Goal: Transaction & Acquisition: Purchase product/service

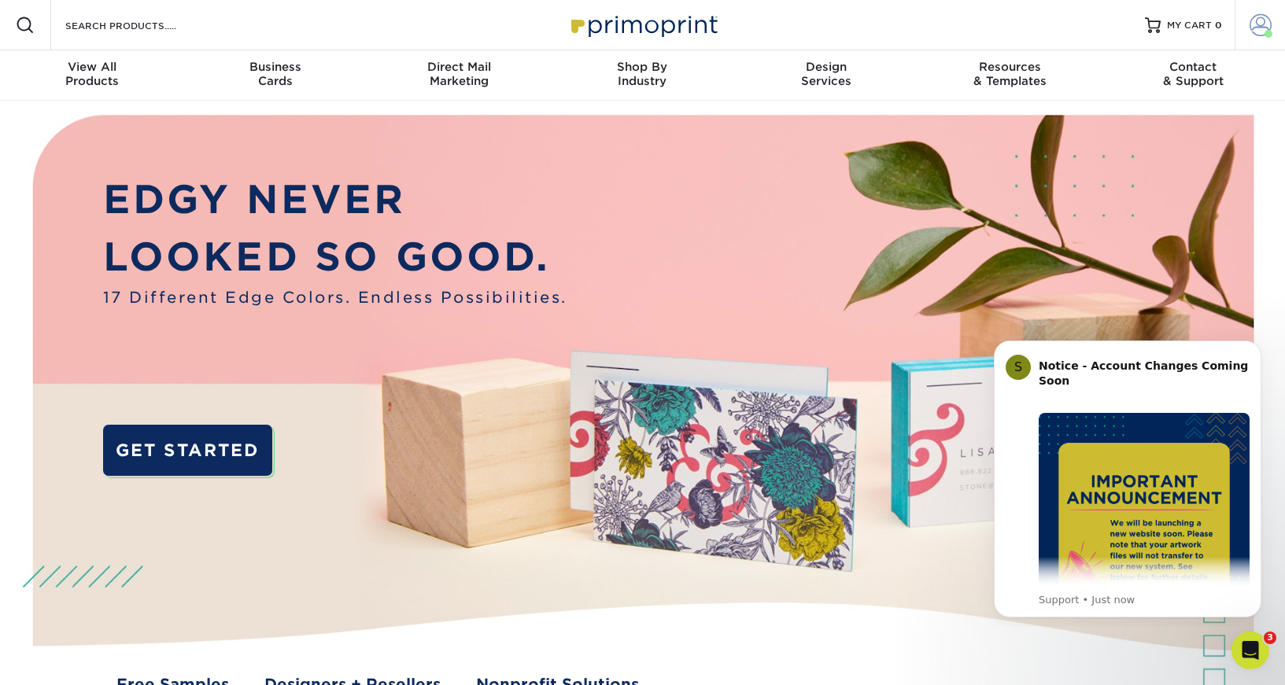
click at [1255, 22] on span at bounding box center [1261, 25] width 22 height 22
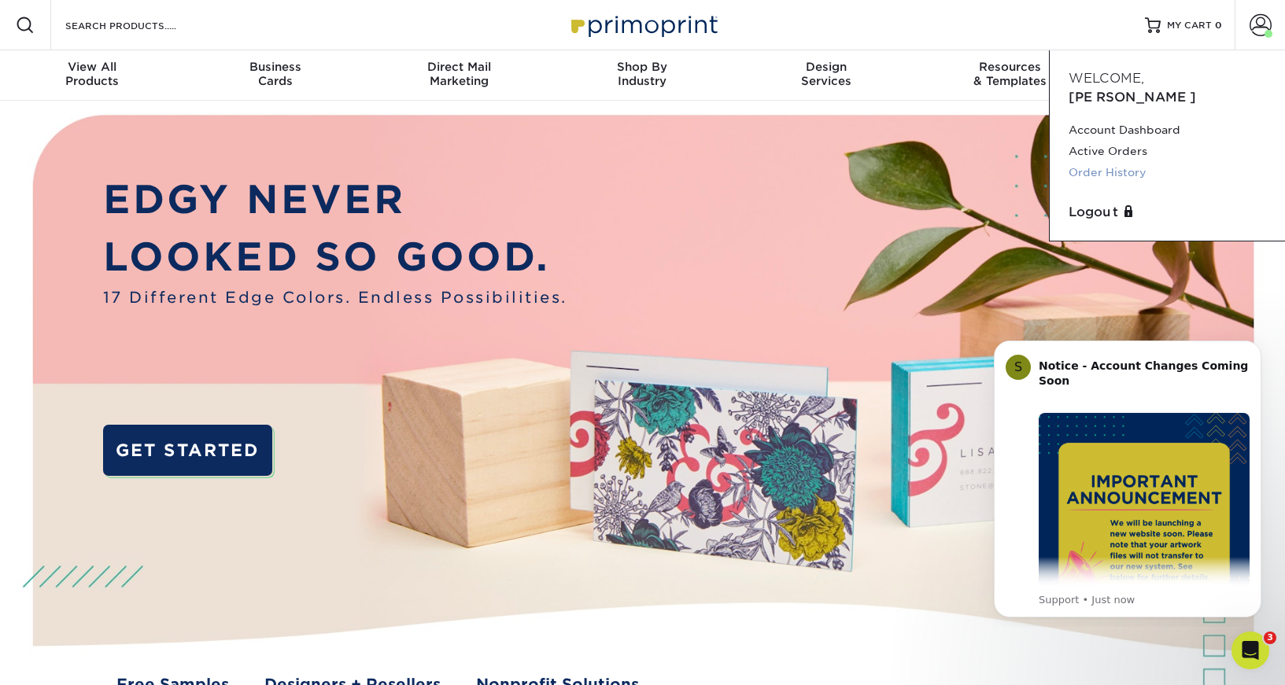
click at [1124, 162] on link "Order History" at bounding box center [1168, 172] width 198 height 21
click at [1098, 162] on link "Order History" at bounding box center [1168, 172] width 198 height 21
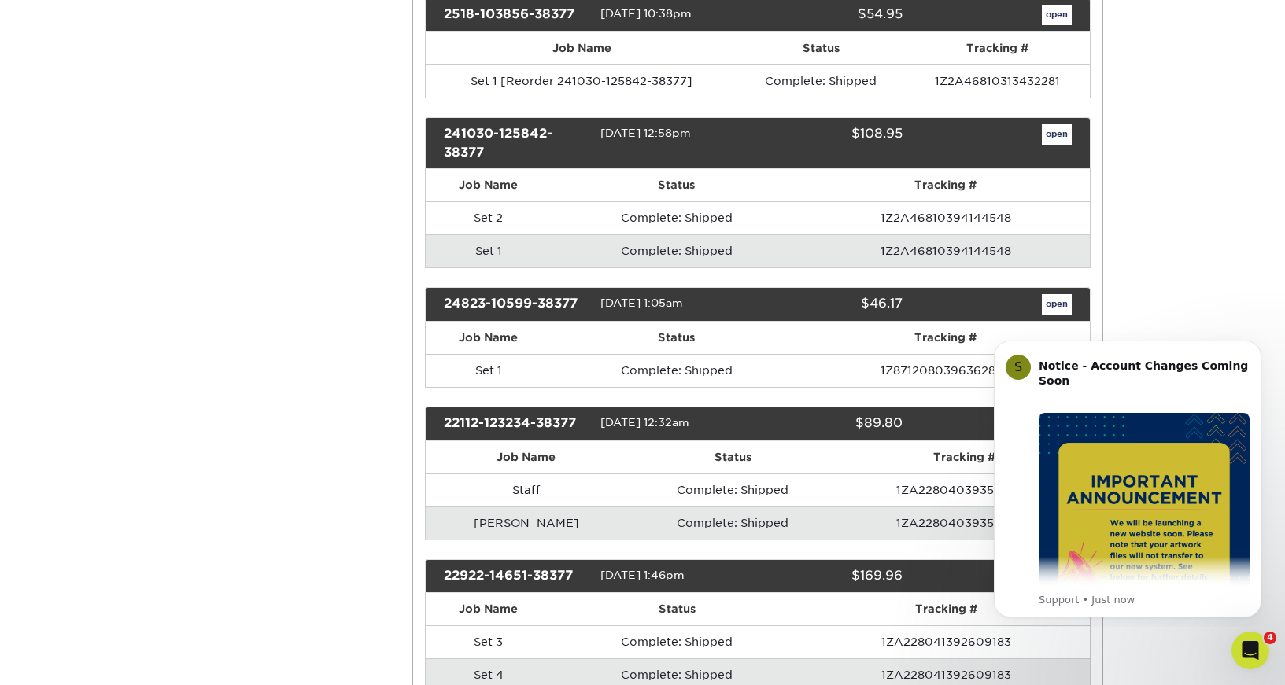
scroll to position [443, 0]
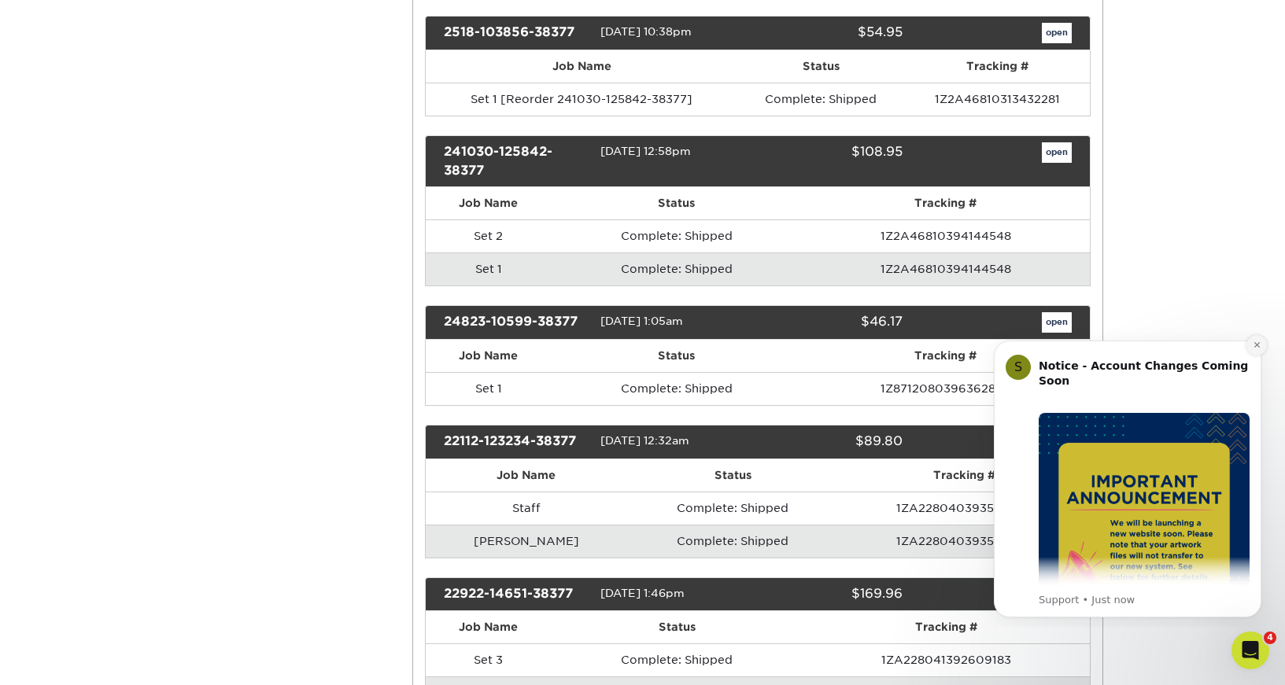
click at [1256, 347] on icon "Dismiss notification" at bounding box center [1257, 345] width 9 height 9
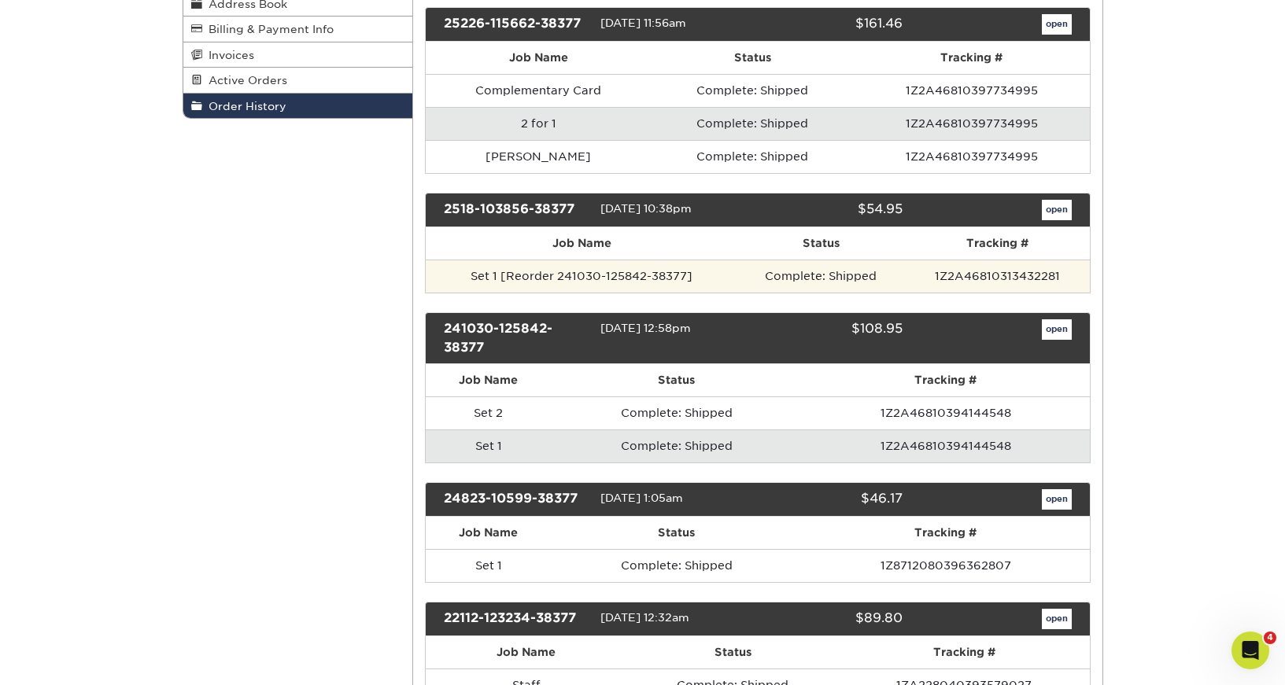
scroll to position [268, 0]
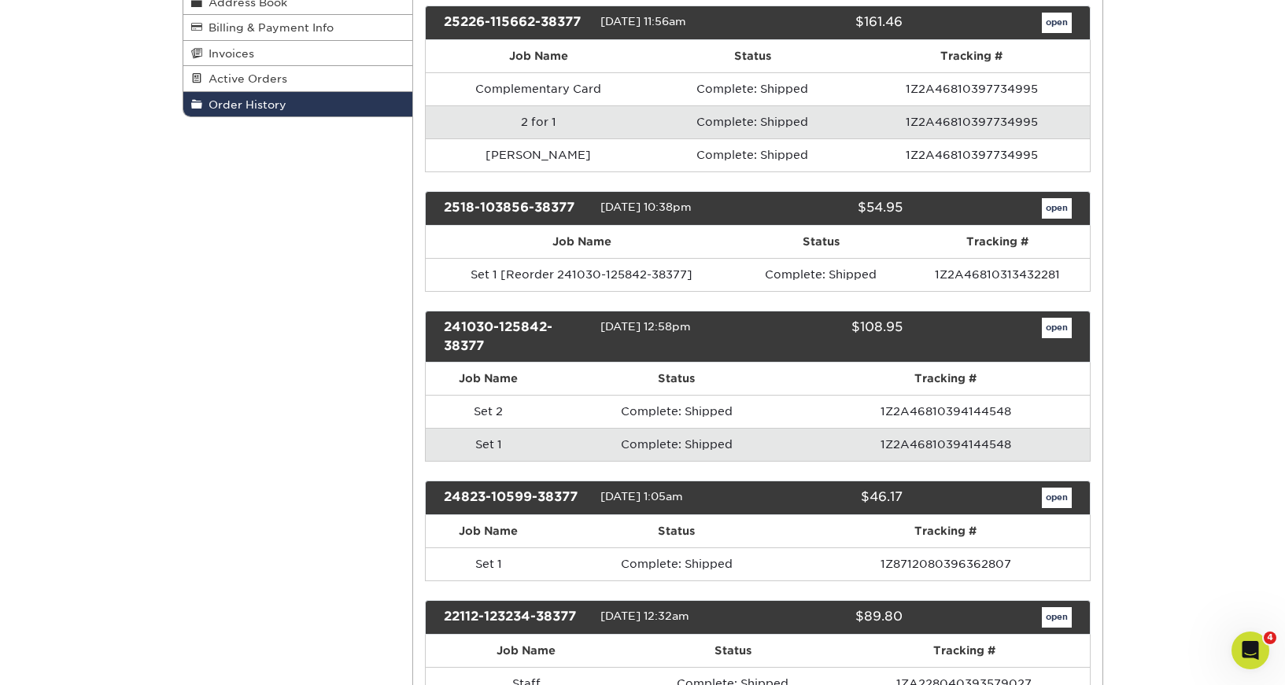
click at [1062, 210] on link "open" at bounding box center [1057, 208] width 30 height 20
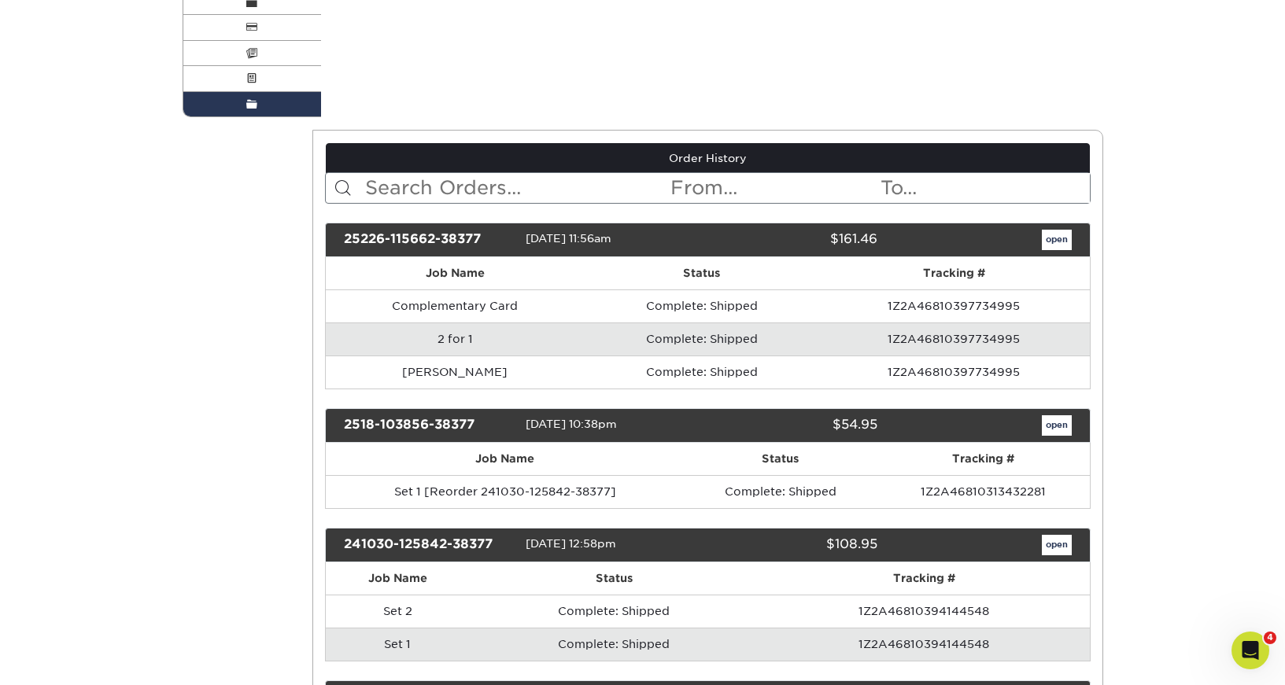
scroll to position [0, 0]
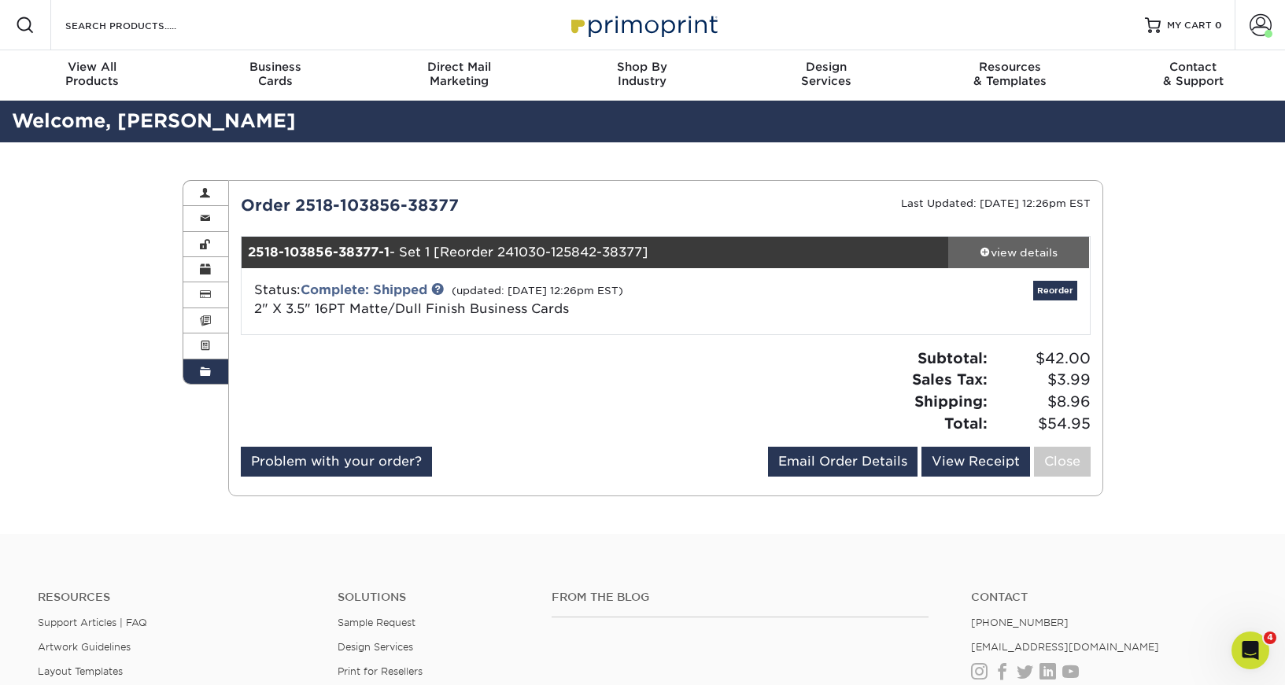
click at [1005, 251] on div "view details" at bounding box center [1019, 253] width 142 height 16
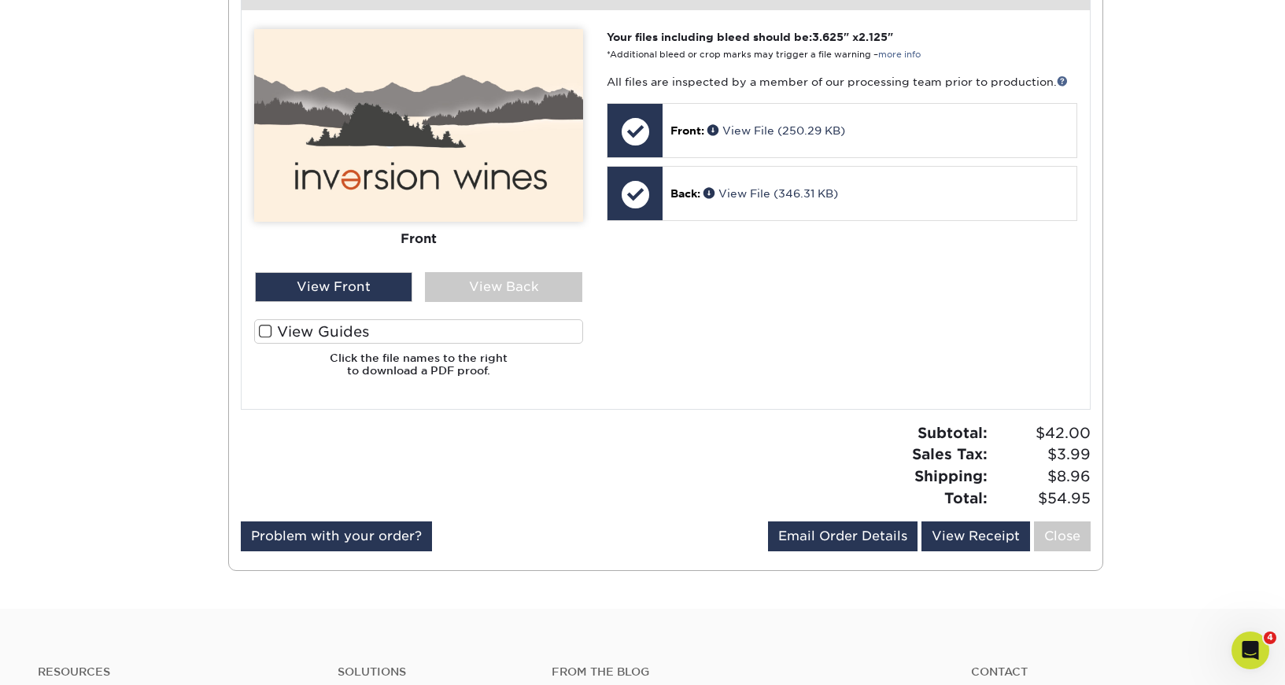
scroll to position [667, 0]
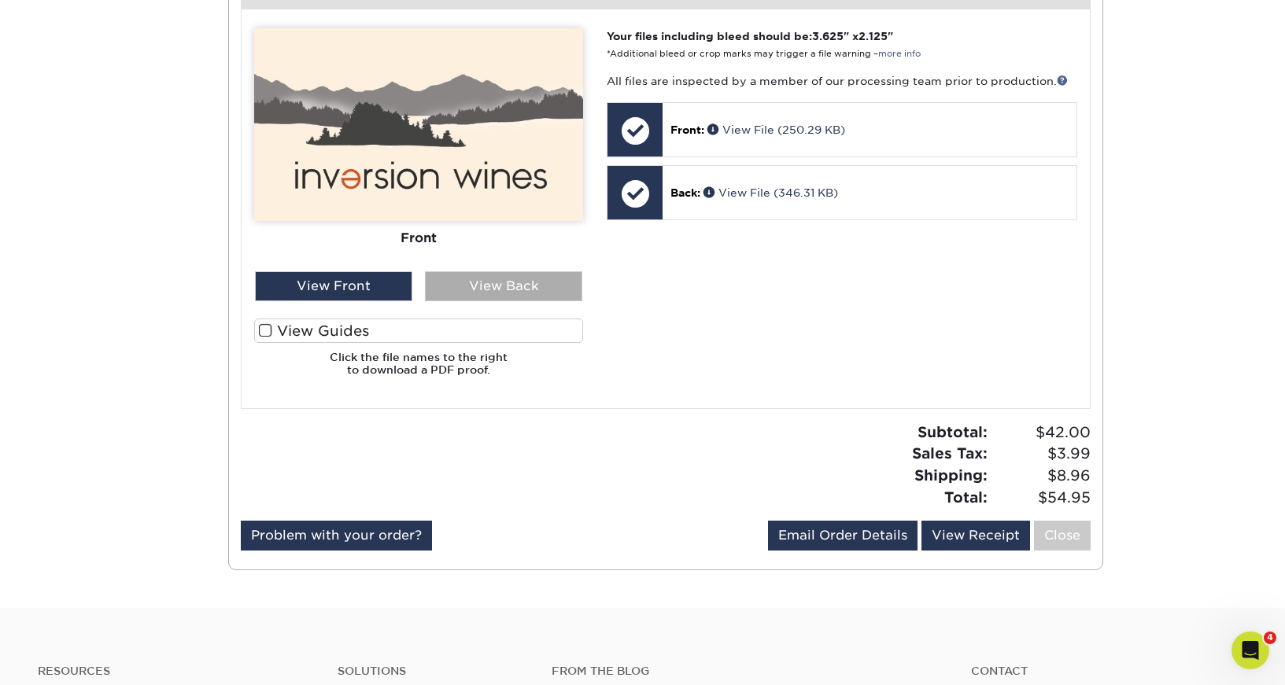
click at [520, 290] on div "View Back" at bounding box center [503, 287] width 157 height 30
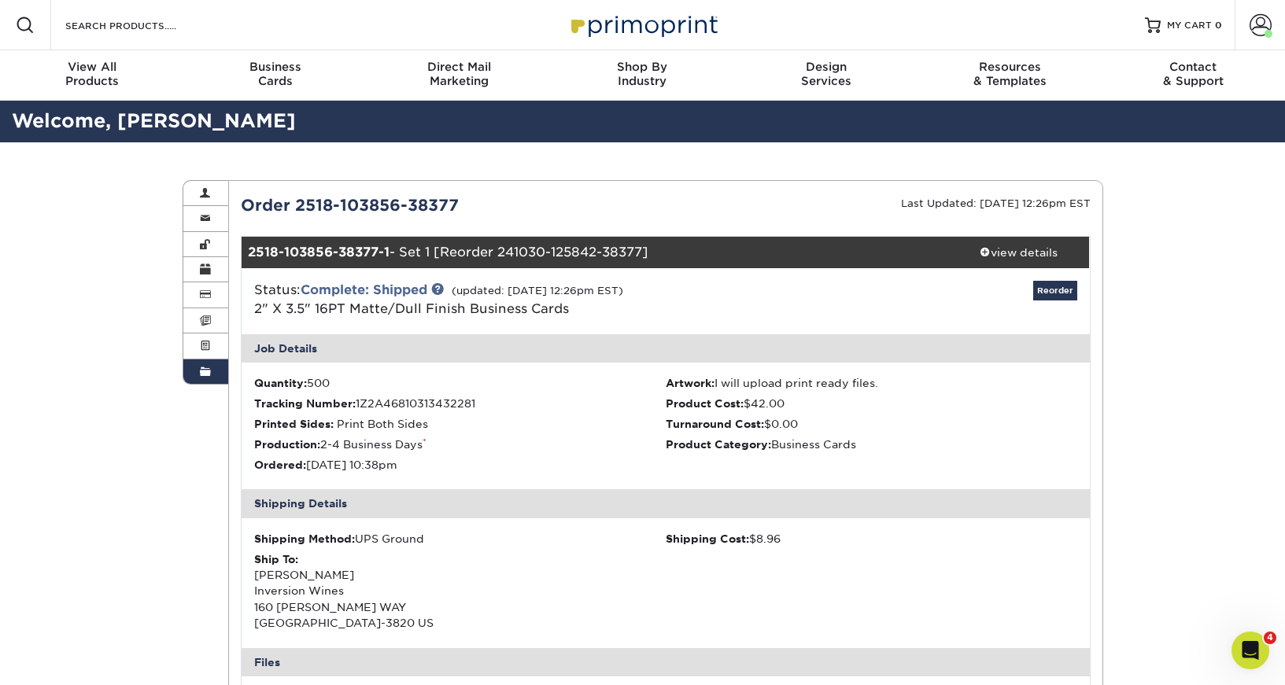
scroll to position [0, 0]
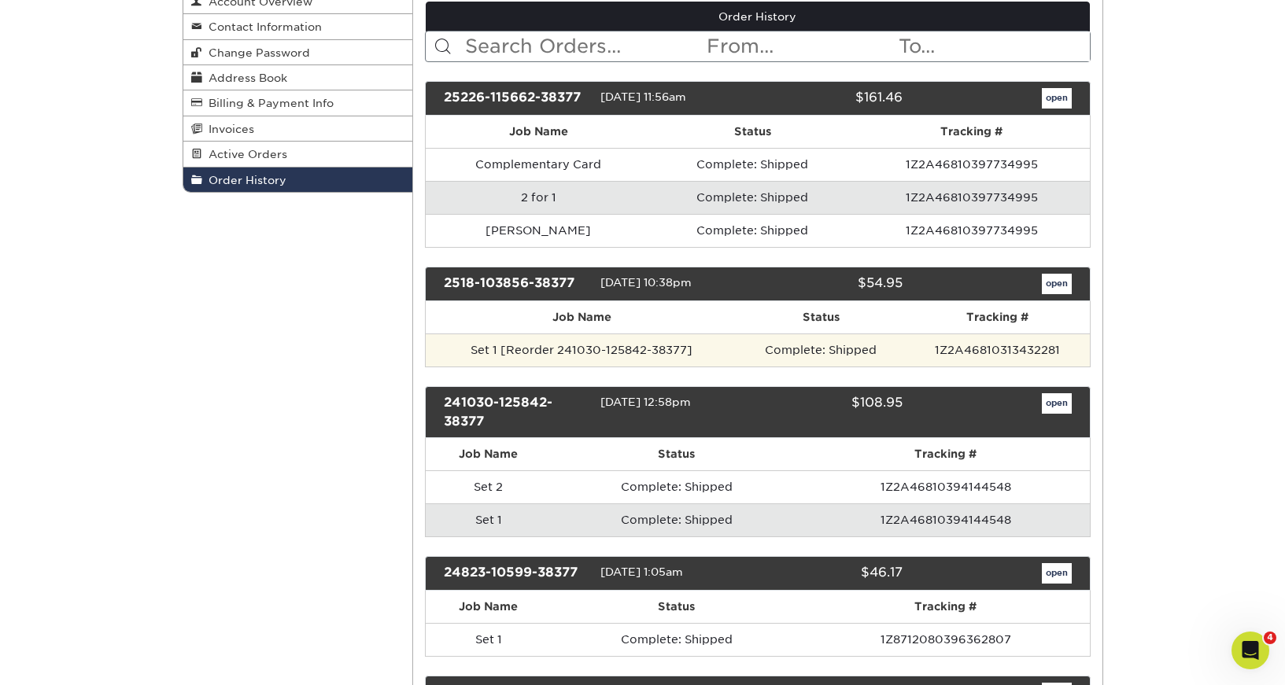
scroll to position [194, 0]
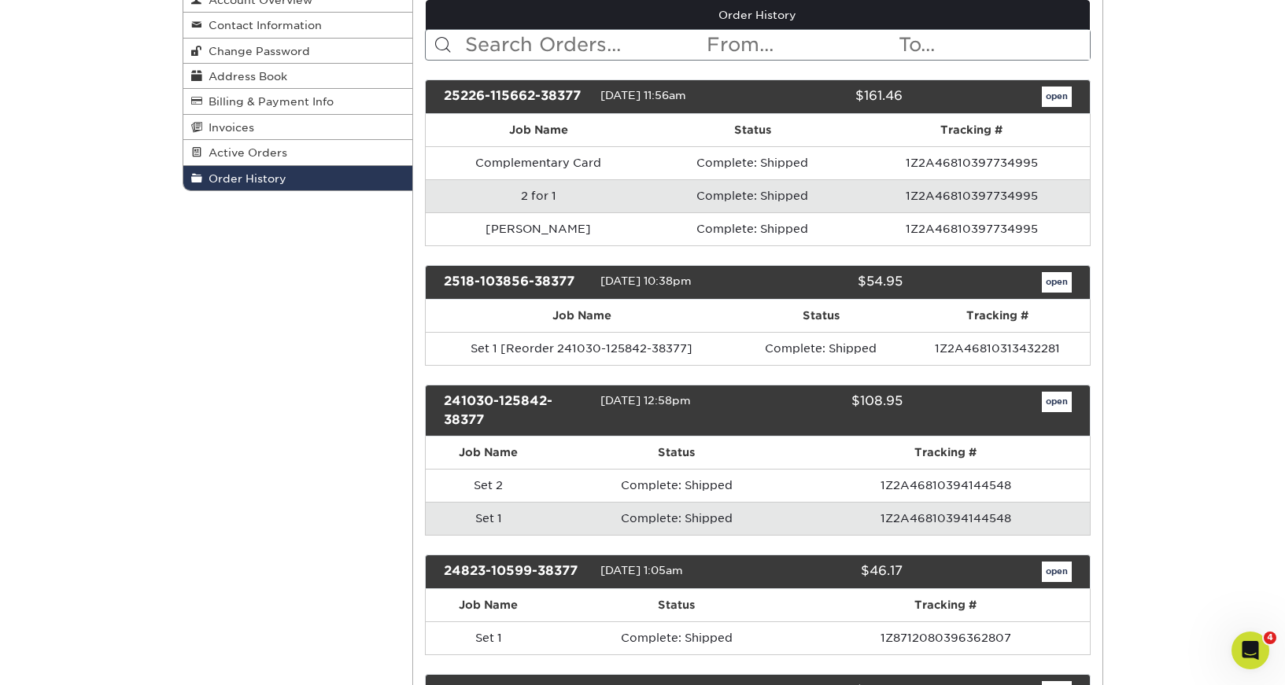
click at [1062, 403] on link "open" at bounding box center [1057, 402] width 30 height 20
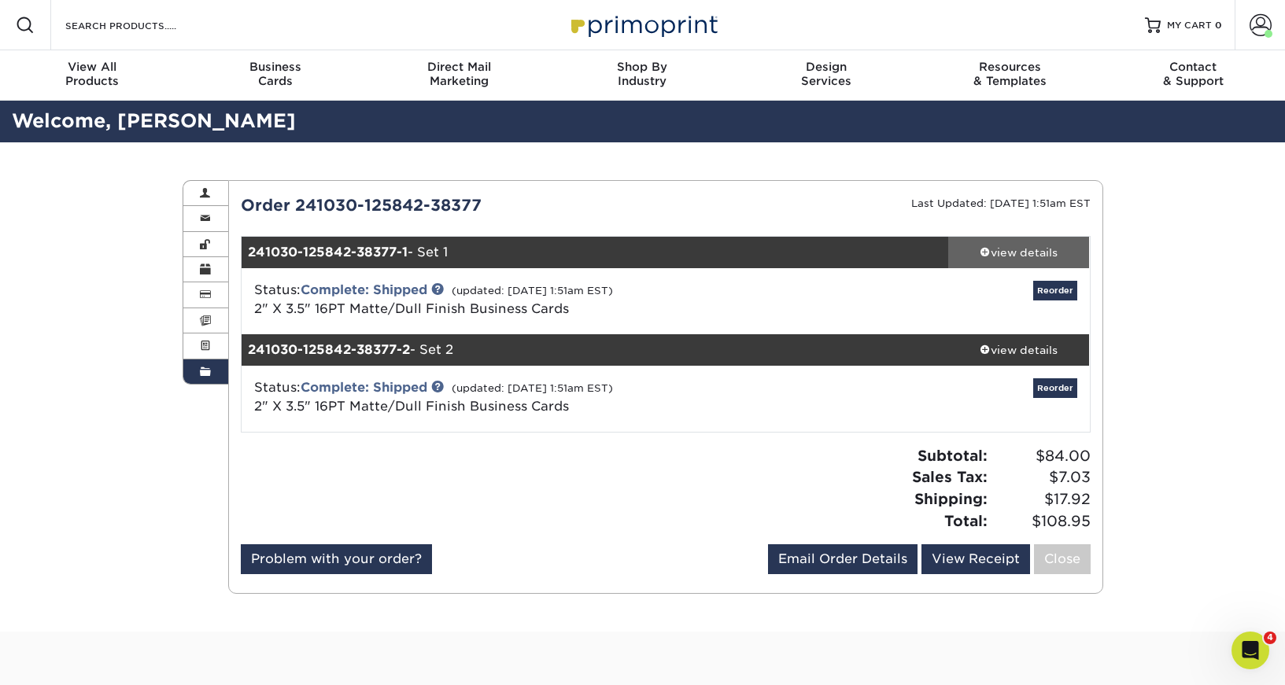
click at [1019, 250] on div "view details" at bounding box center [1019, 253] width 142 height 16
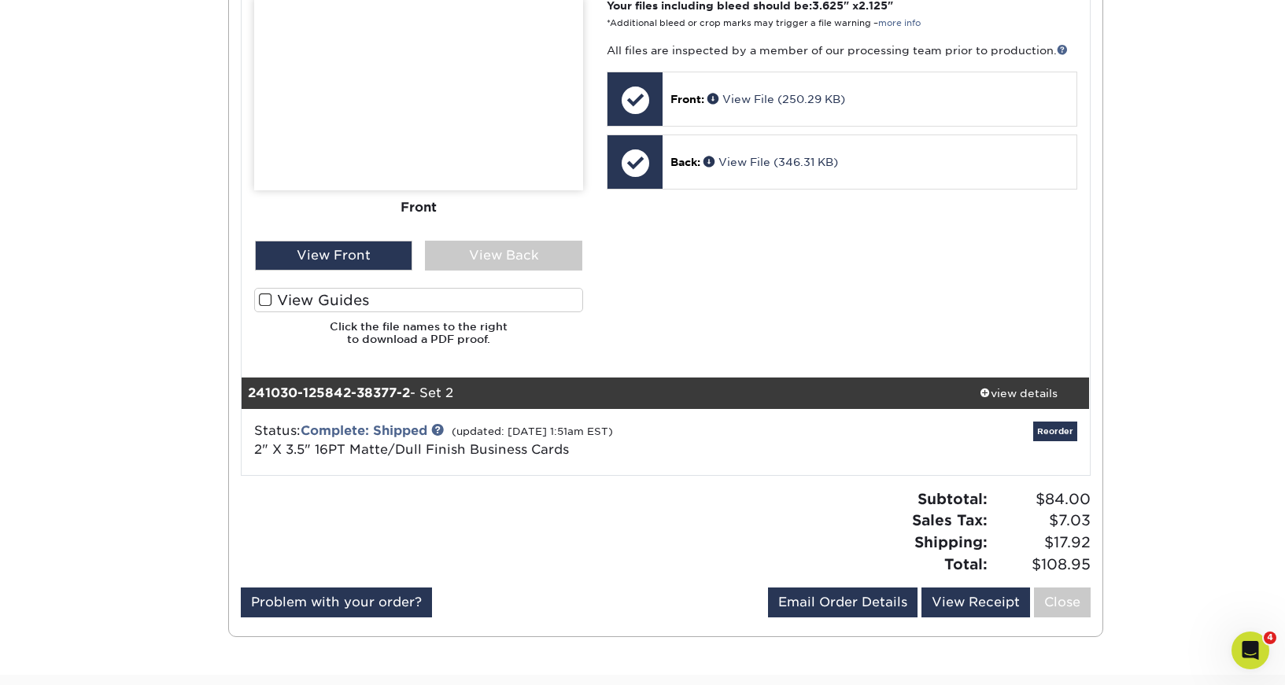
scroll to position [699, 0]
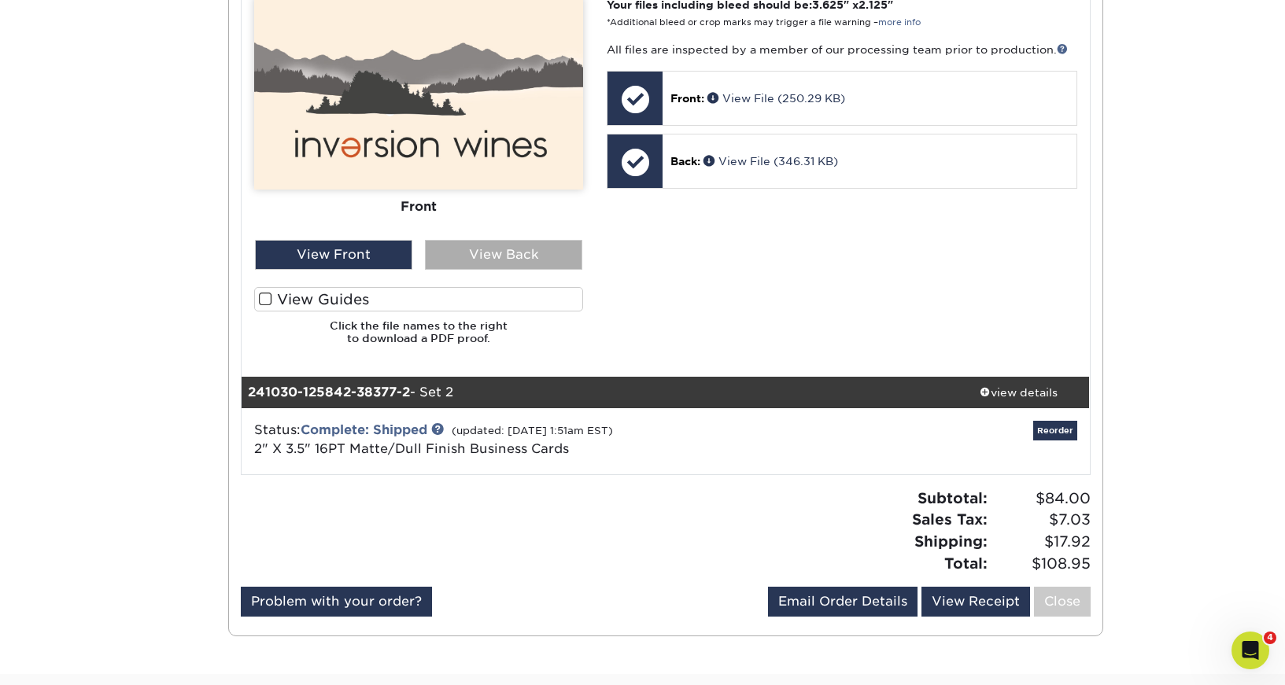
click at [503, 264] on div "View Back" at bounding box center [503, 255] width 157 height 30
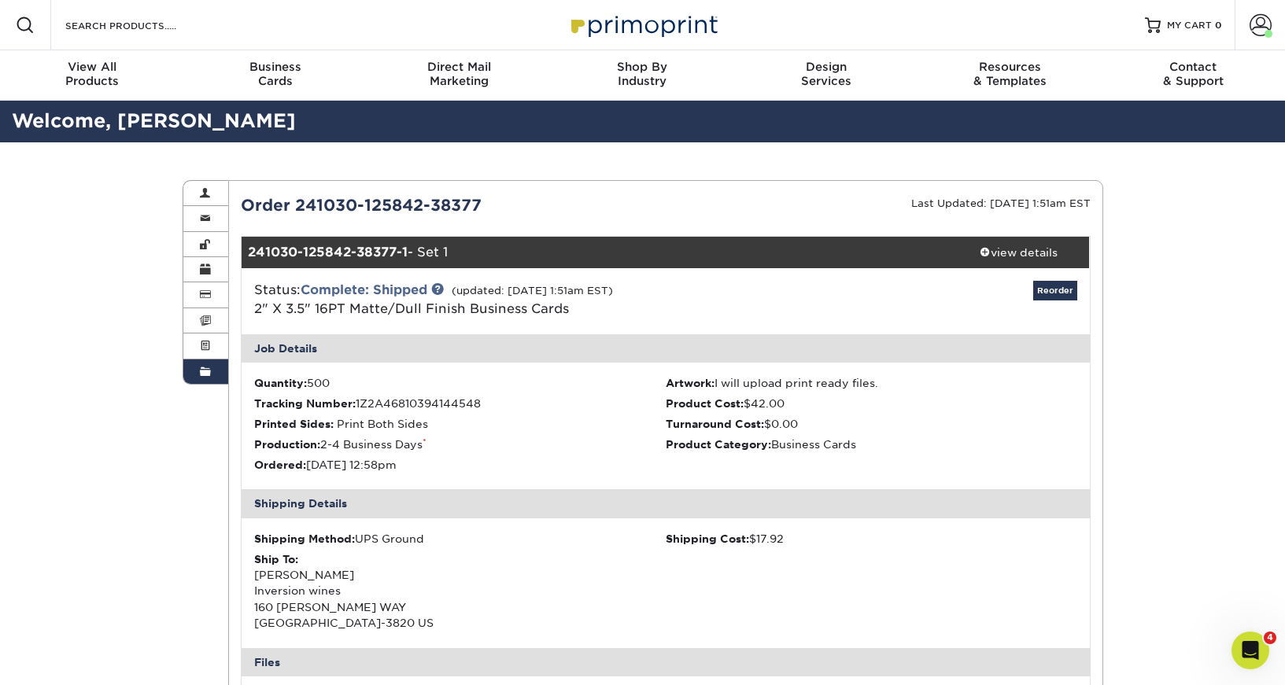
scroll to position [0, 0]
click at [1001, 253] on div "view details" at bounding box center [1019, 253] width 142 height 16
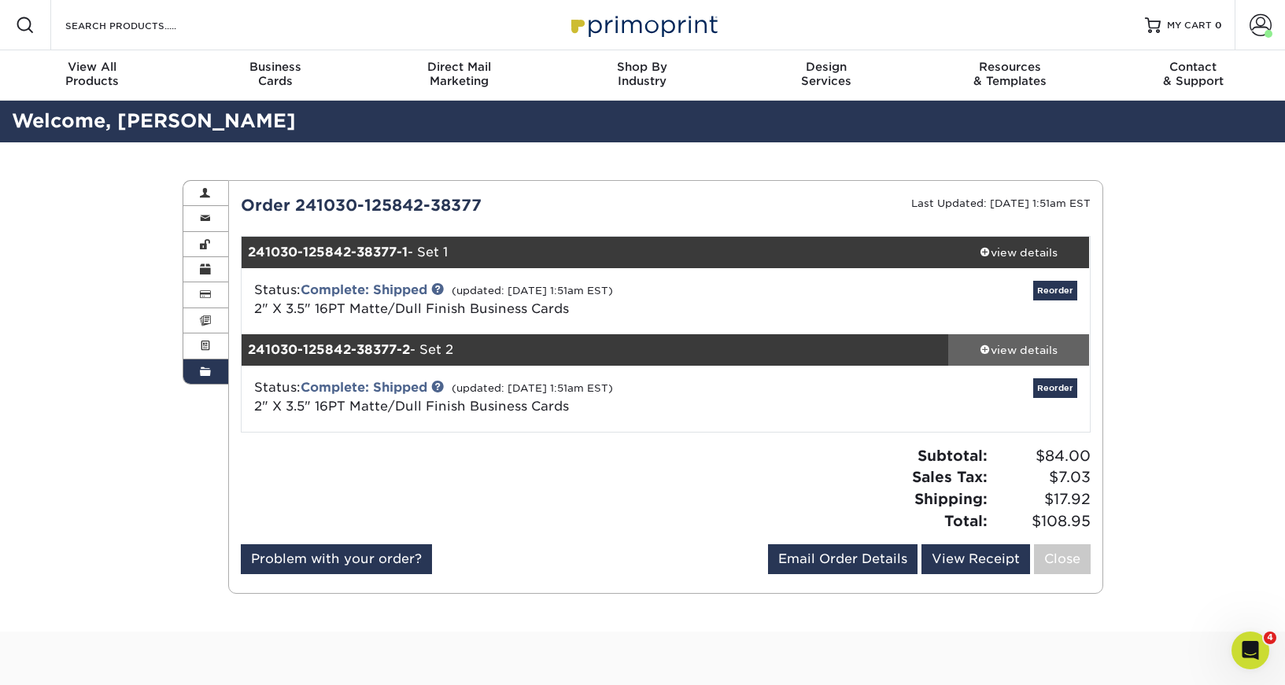
click at [1032, 349] on div "view details" at bounding box center [1019, 350] width 142 height 16
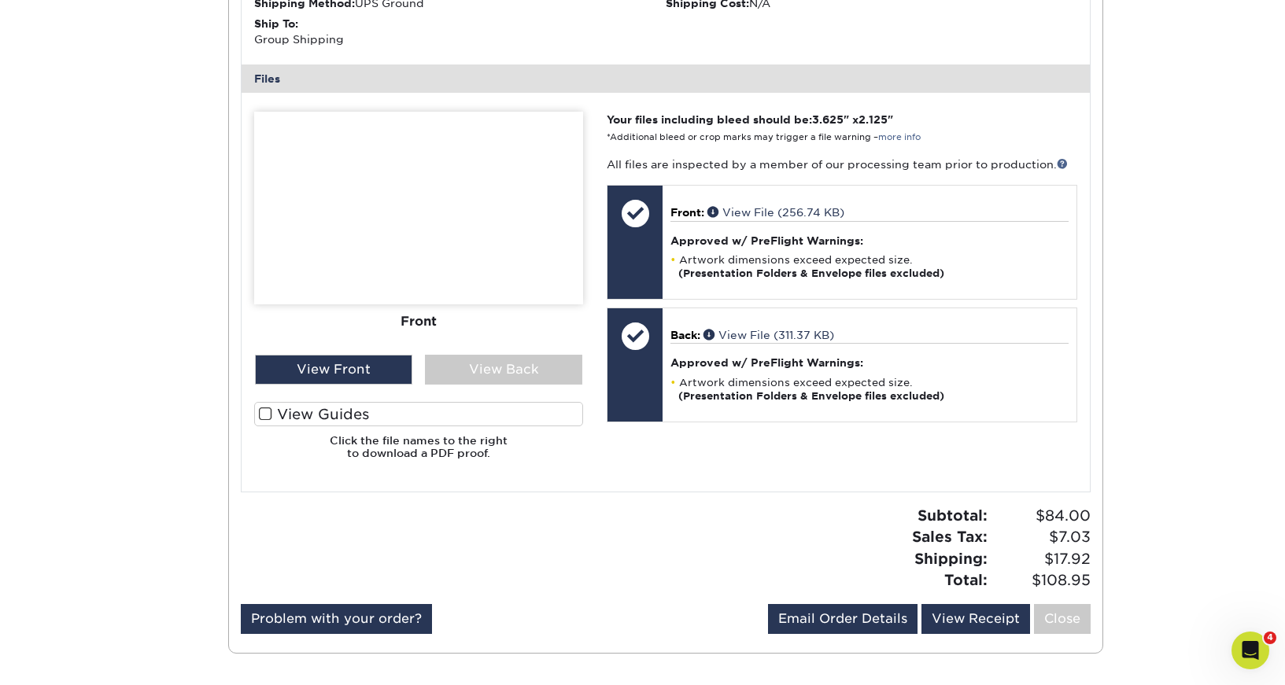
scroll to position [635, 0]
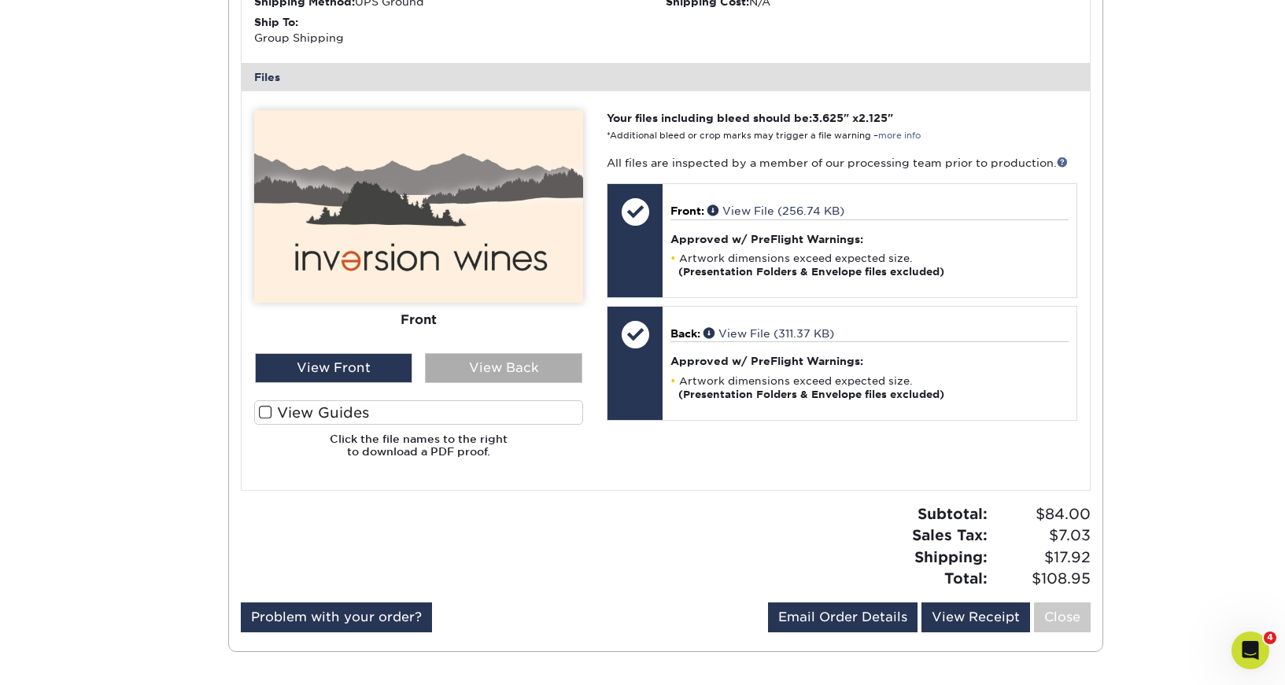
click at [523, 373] on div "View Back" at bounding box center [503, 368] width 157 height 30
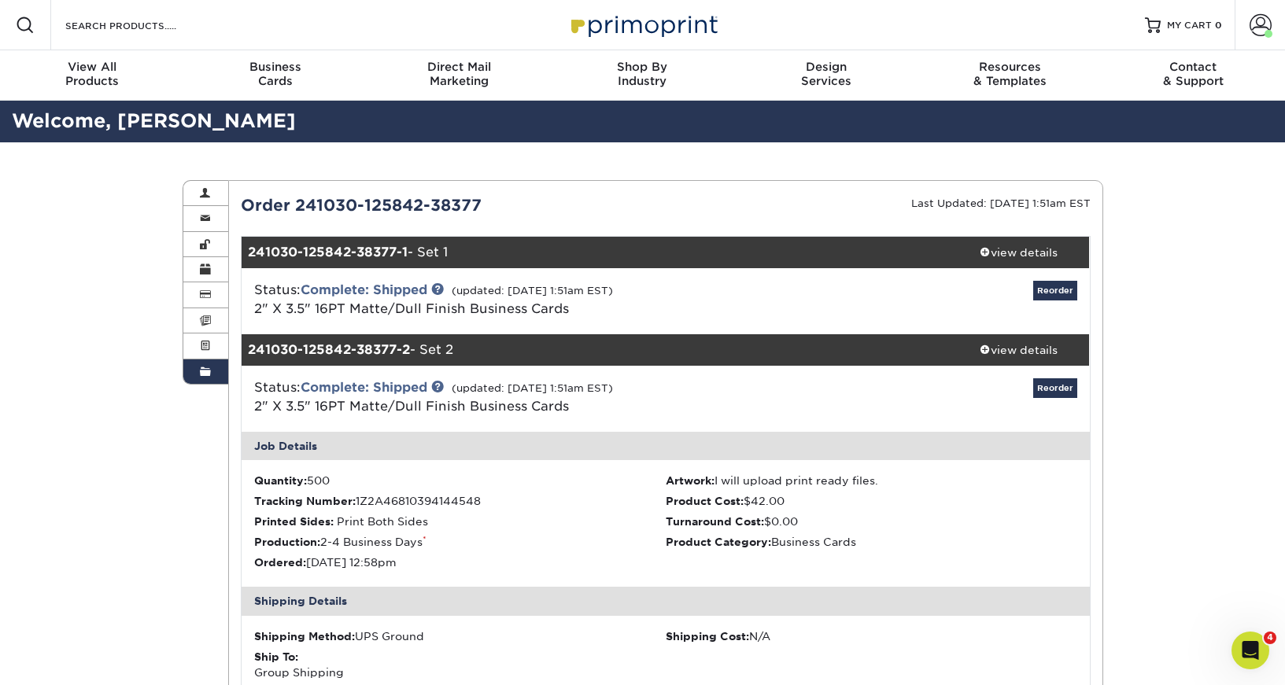
scroll to position [0, 0]
click at [1020, 350] on div "view details" at bounding box center [1019, 350] width 142 height 16
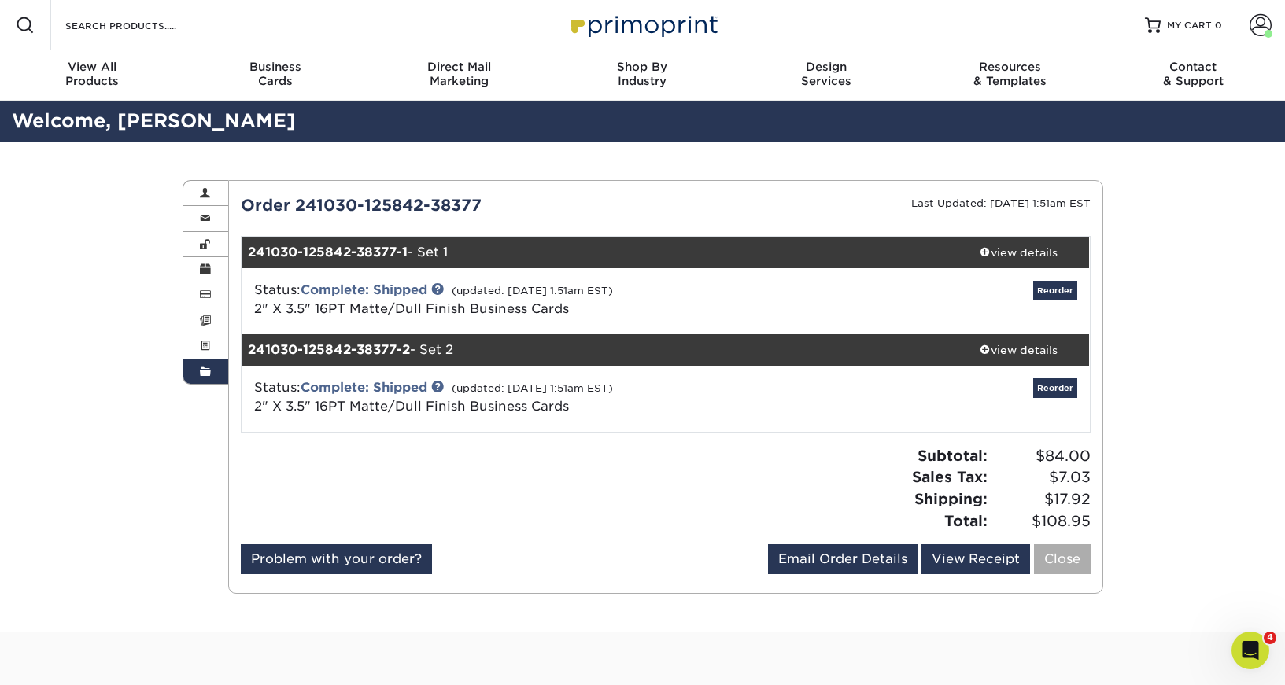
click at [1074, 556] on link "Close" at bounding box center [1062, 560] width 57 height 30
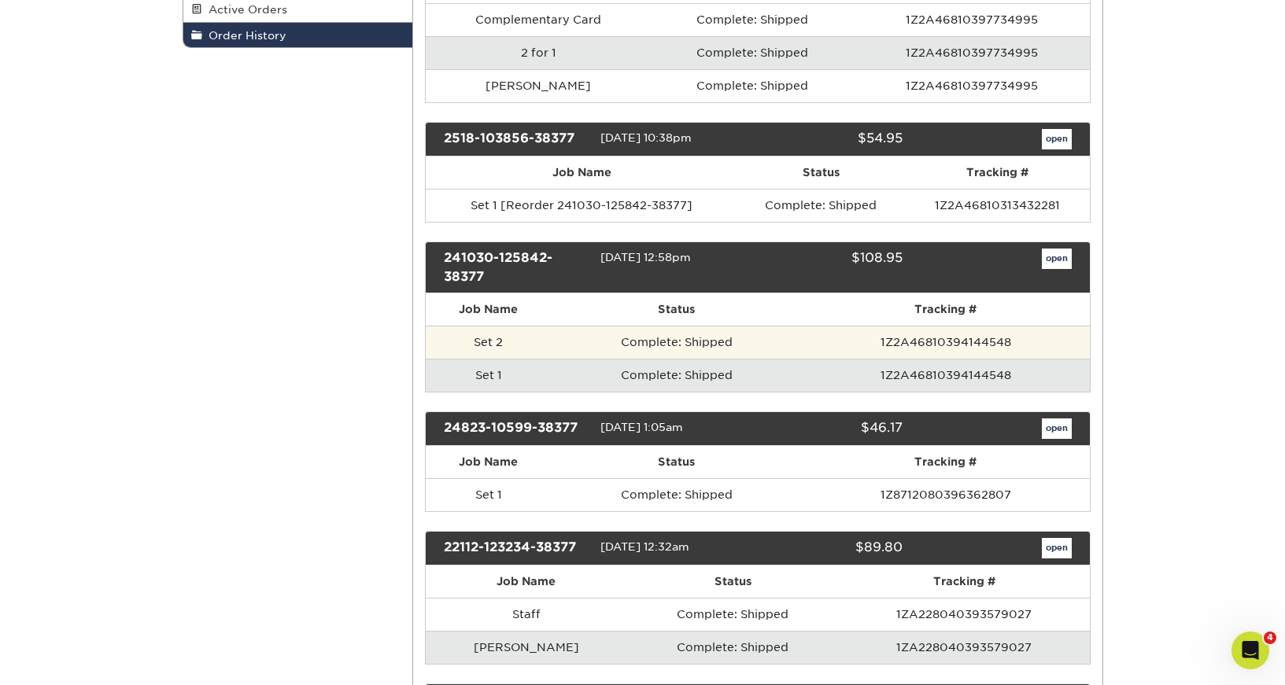
scroll to position [339, 0]
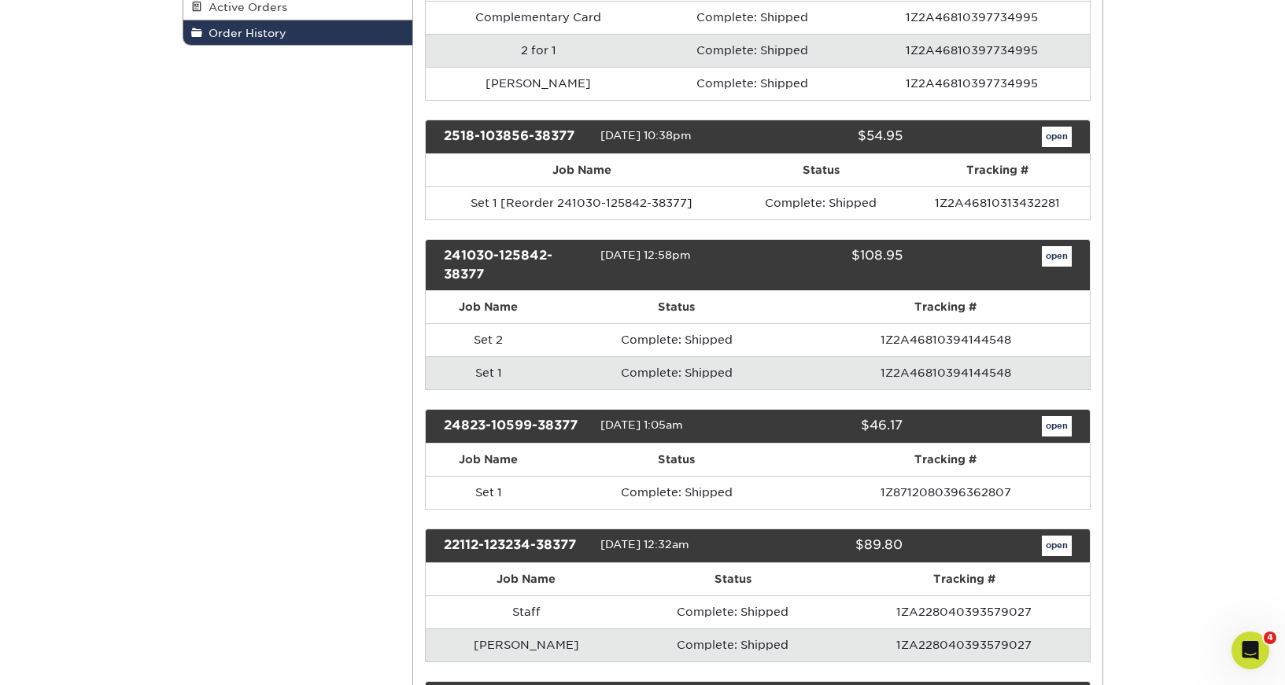
click at [1055, 426] on link "open" at bounding box center [1057, 426] width 30 height 20
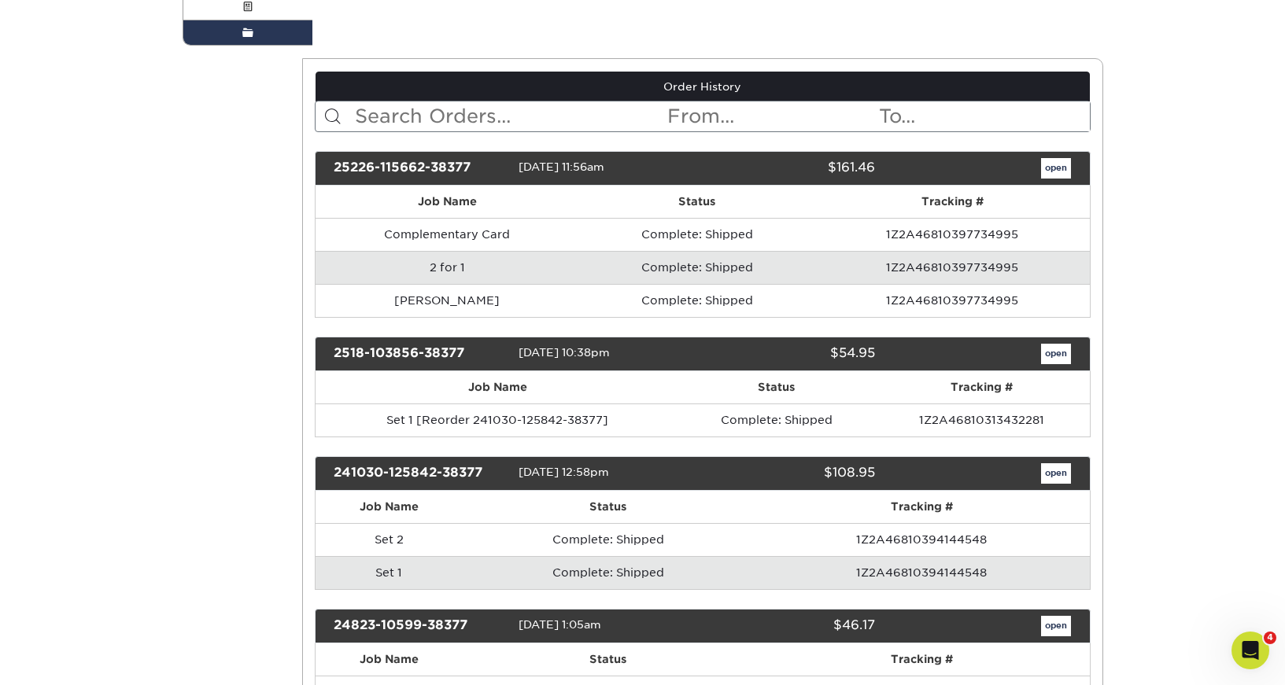
scroll to position [0, 0]
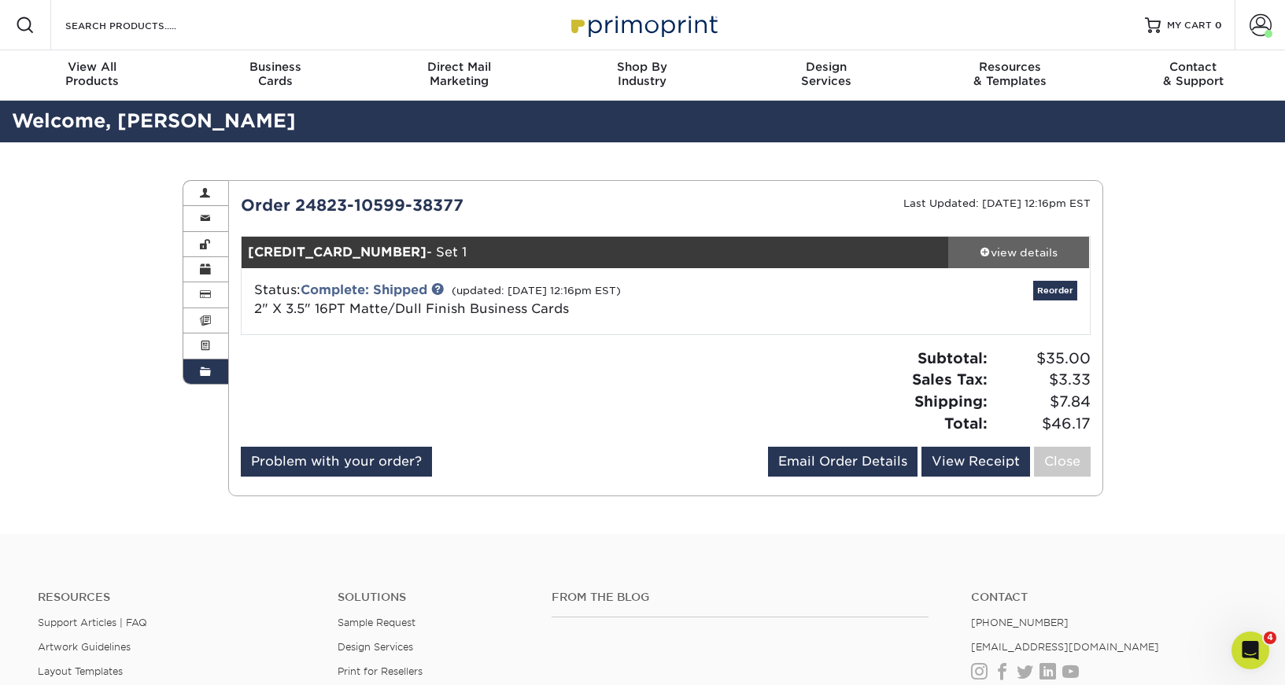
click at [1025, 255] on div "view details" at bounding box center [1019, 253] width 142 height 16
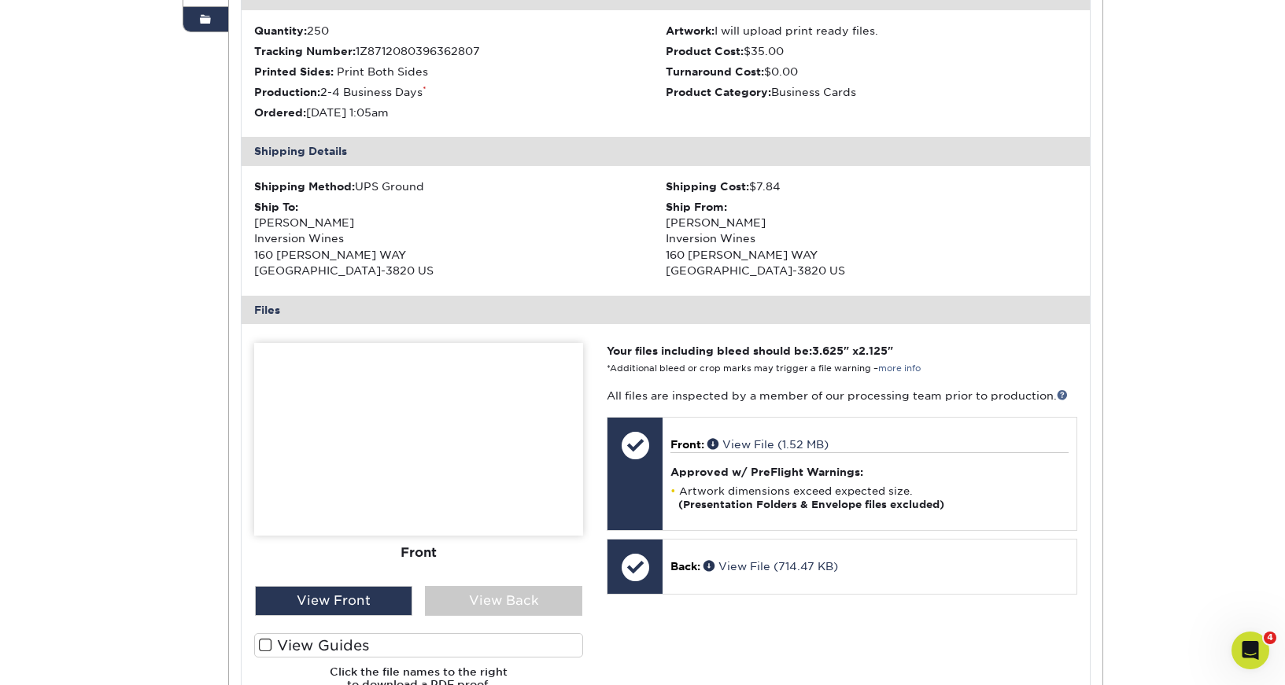
scroll to position [356, 0]
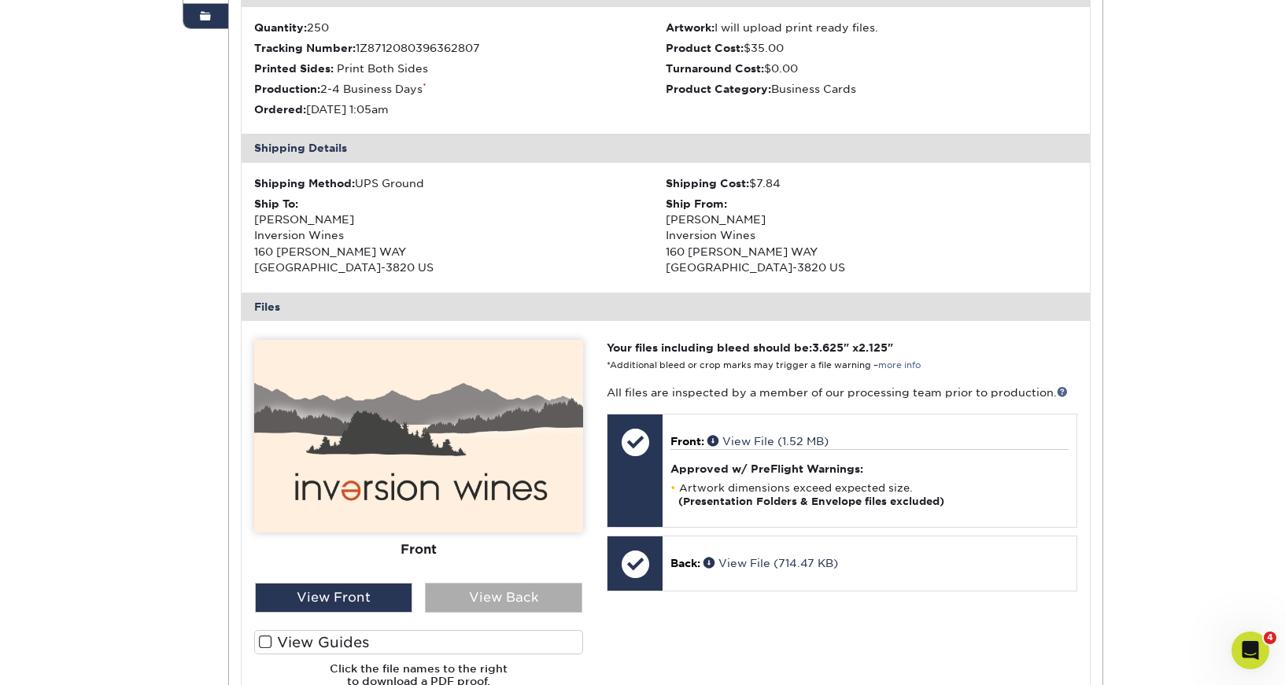
click at [485, 606] on div "View Back" at bounding box center [503, 598] width 157 height 30
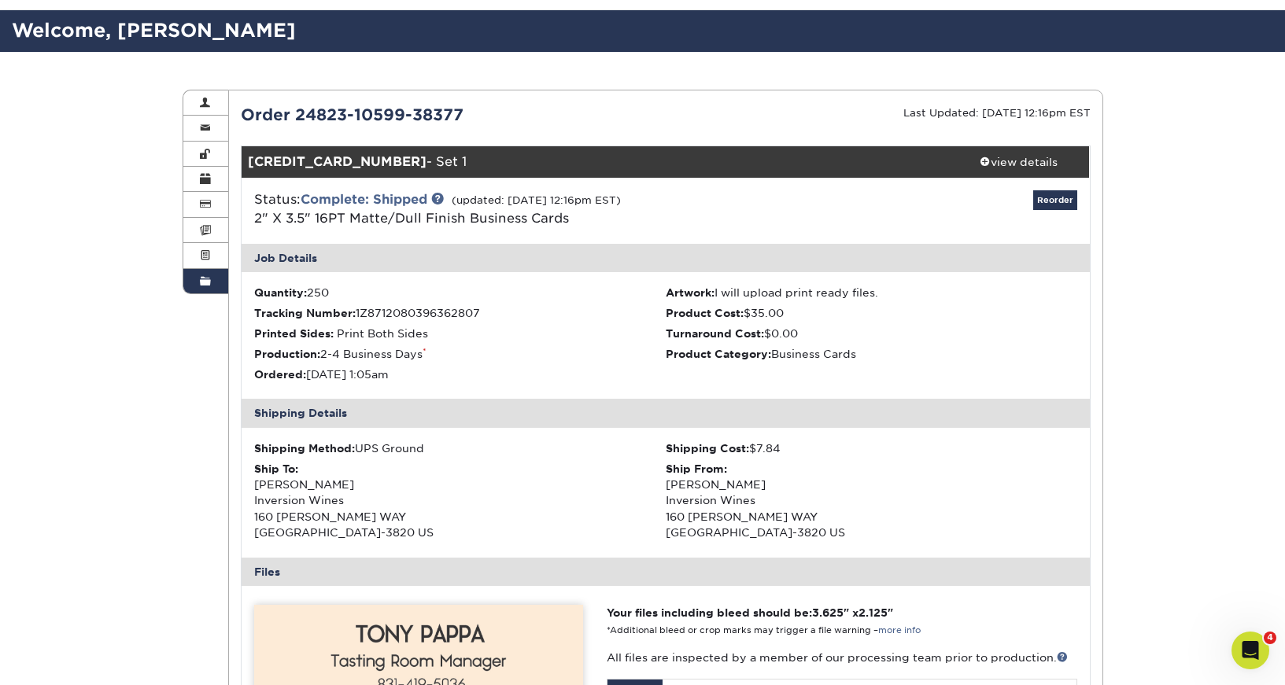
scroll to position [88, 0]
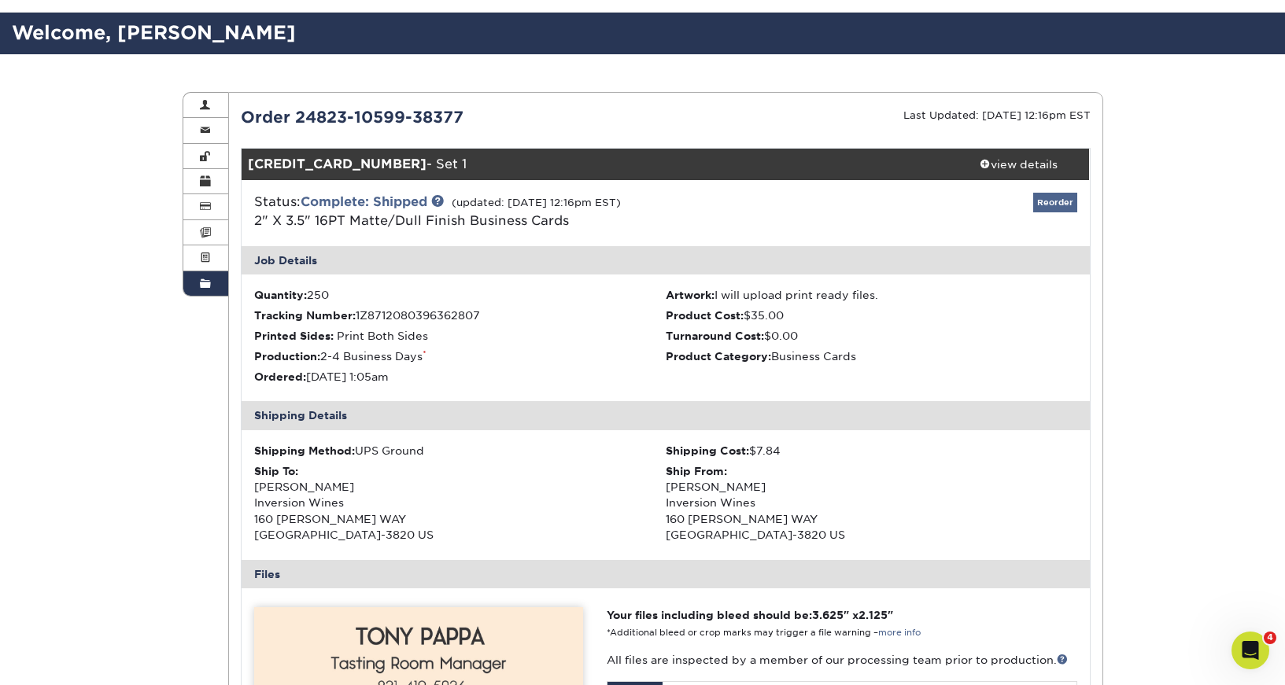
click at [1061, 201] on link "Reorder" at bounding box center [1055, 203] width 44 height 20
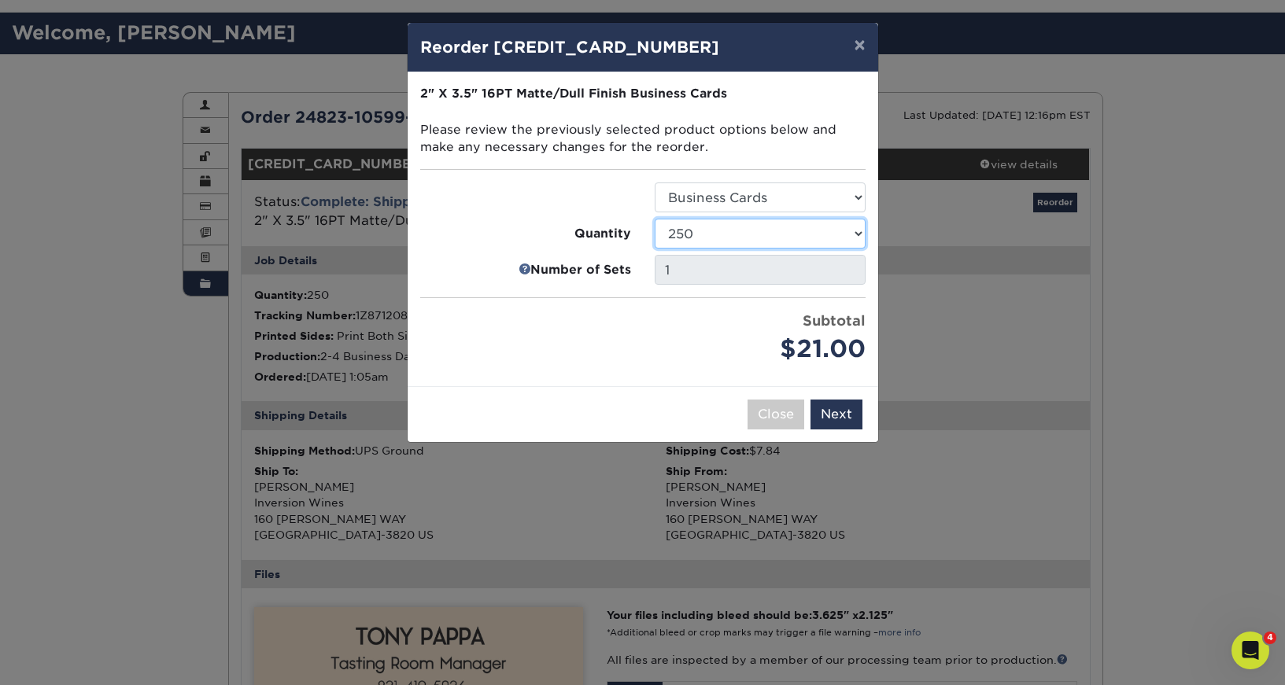
select select "f593fda3-2d5c-4b9e-9c2c-6197b899ae74"
click at [837, 408] on button "Next" at bounding box center [837, 415] width 52 height 30
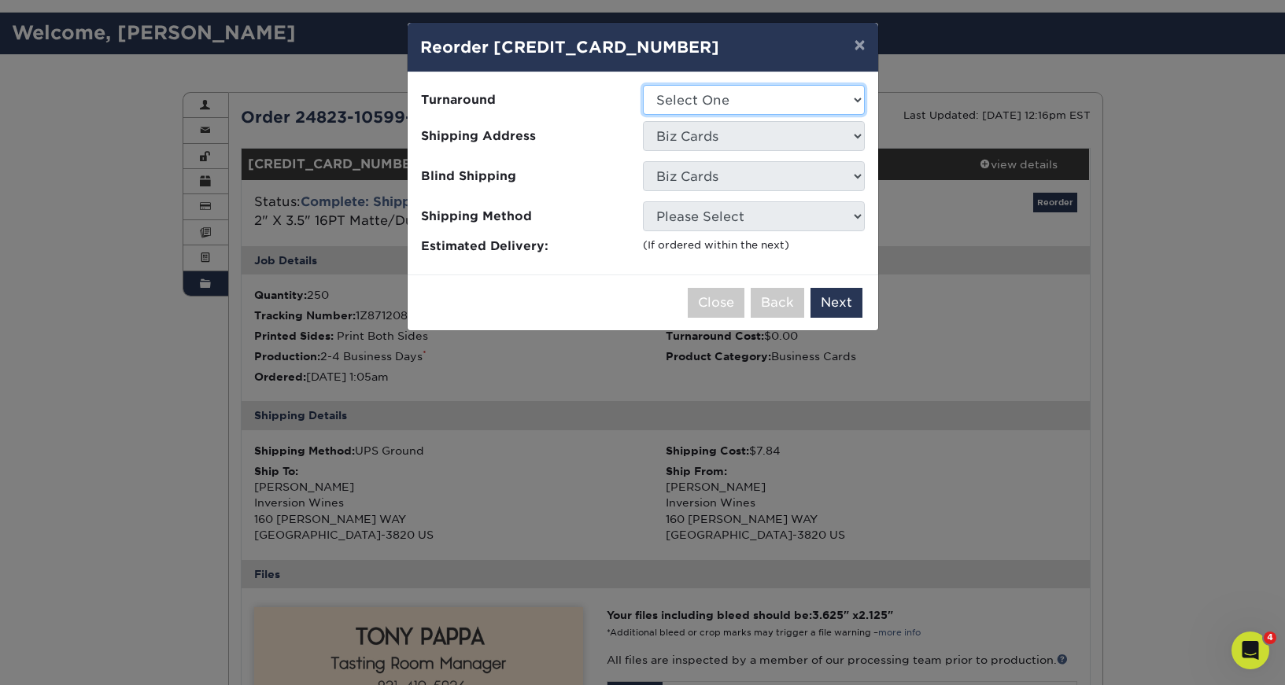
select select "b78ebb40-f3d8-446a-8df3-6de10c612245"
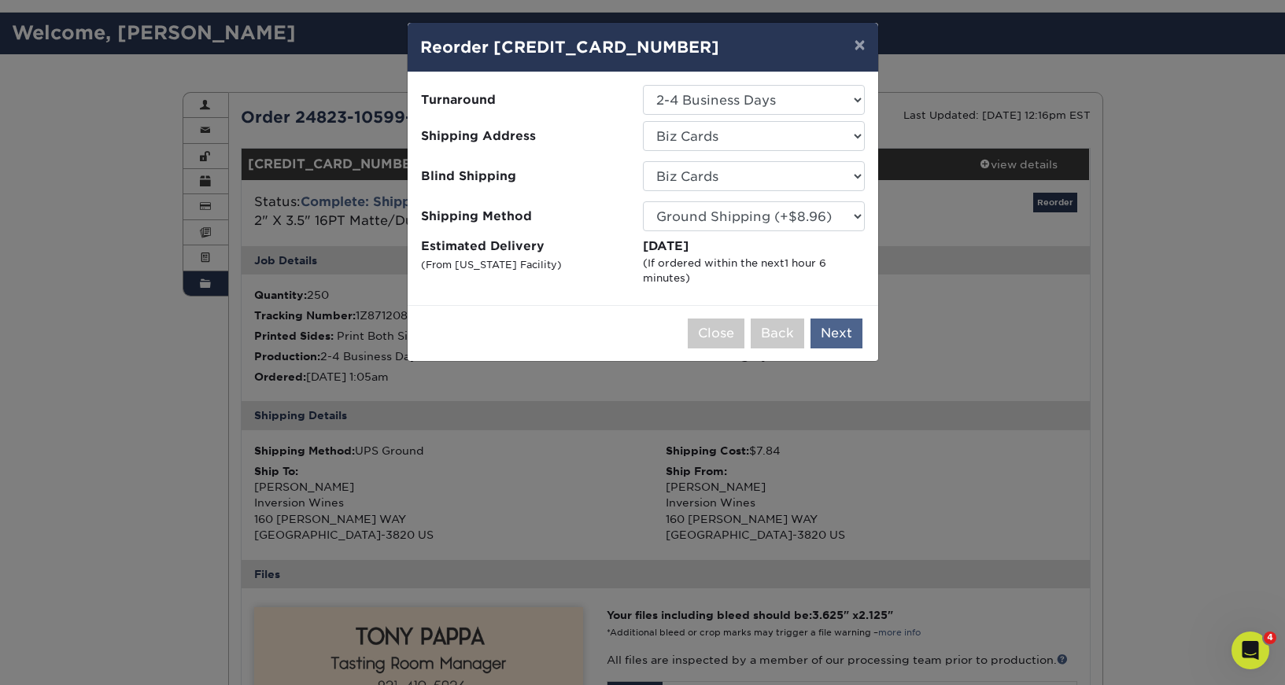
click at [844, 331] on button "Next" at bounding box center [837, 334] width 52 height 30
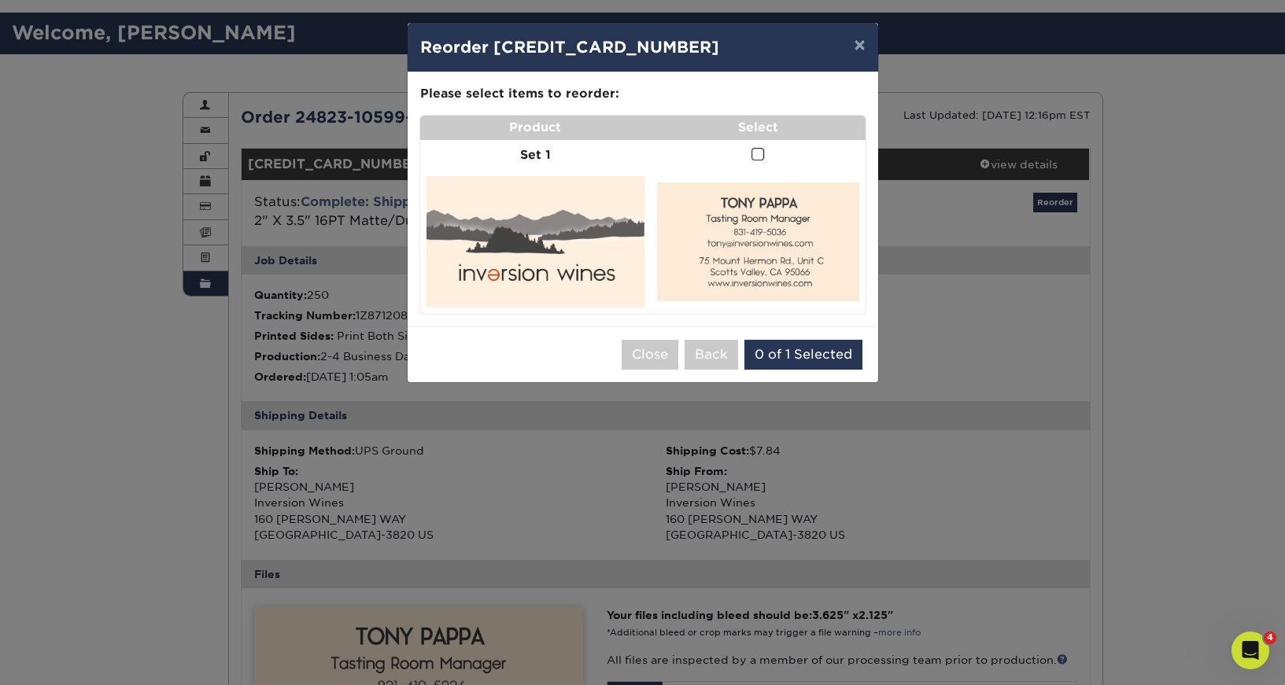
click at [756, 152] on span at bounding box center [758, 154] width 13 height 15
click at [0, 0] on input "checkbox" at bounding box center [0, 0] width 0 height 0
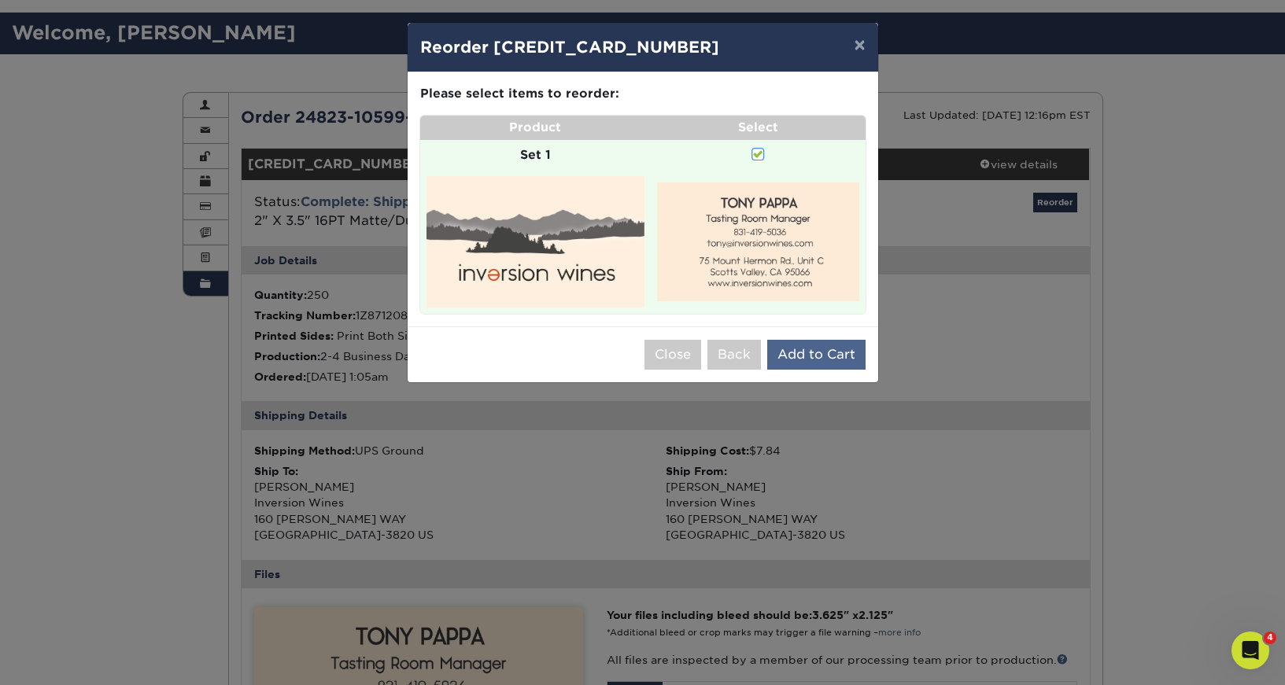
click at [814, 352] on button "Add to Cart" at bounding box center [816, 355] width 98 height 30
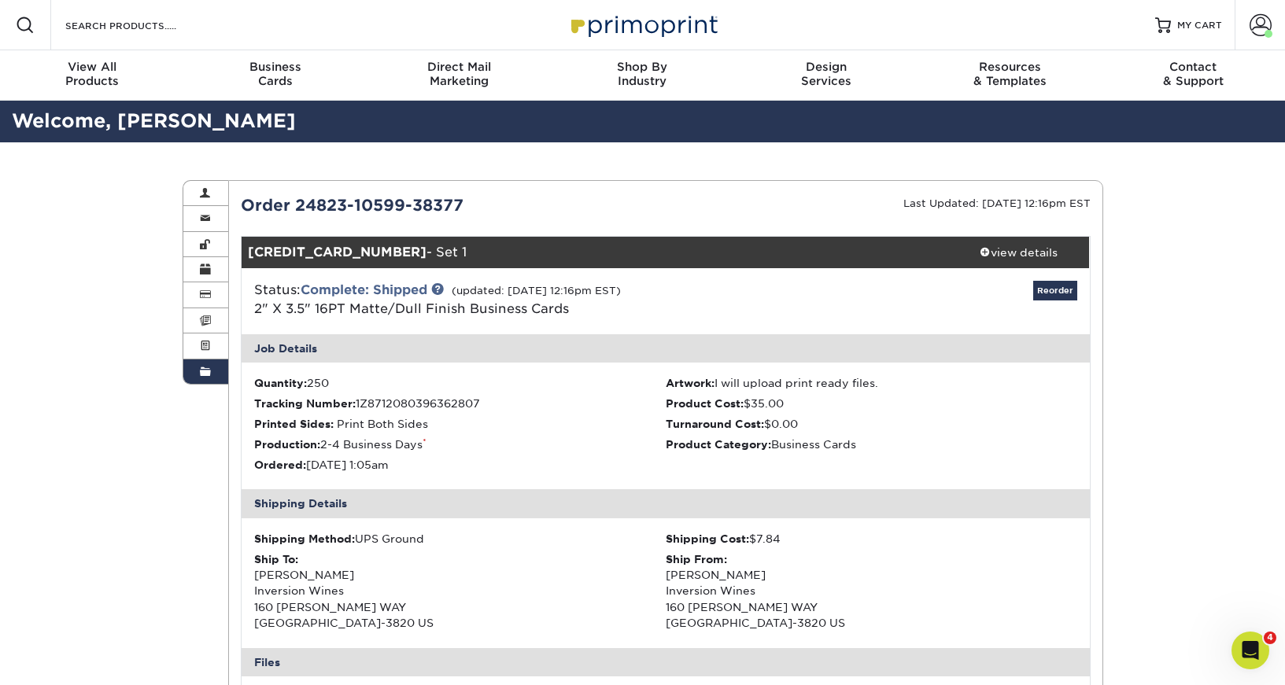
scroll to position [0, 0]
click at [1194, 22] on span "MY CART" at bounding box center [1199, 25] width 45 height 13
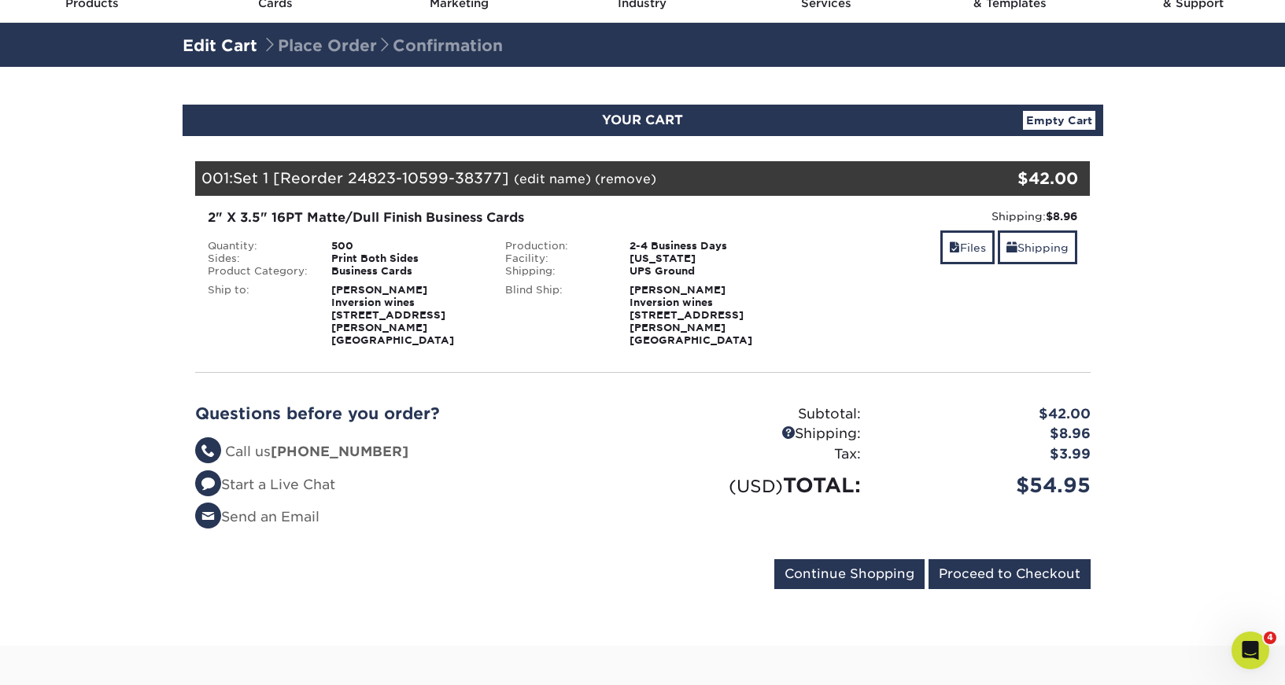
scroll to position [80, 0]
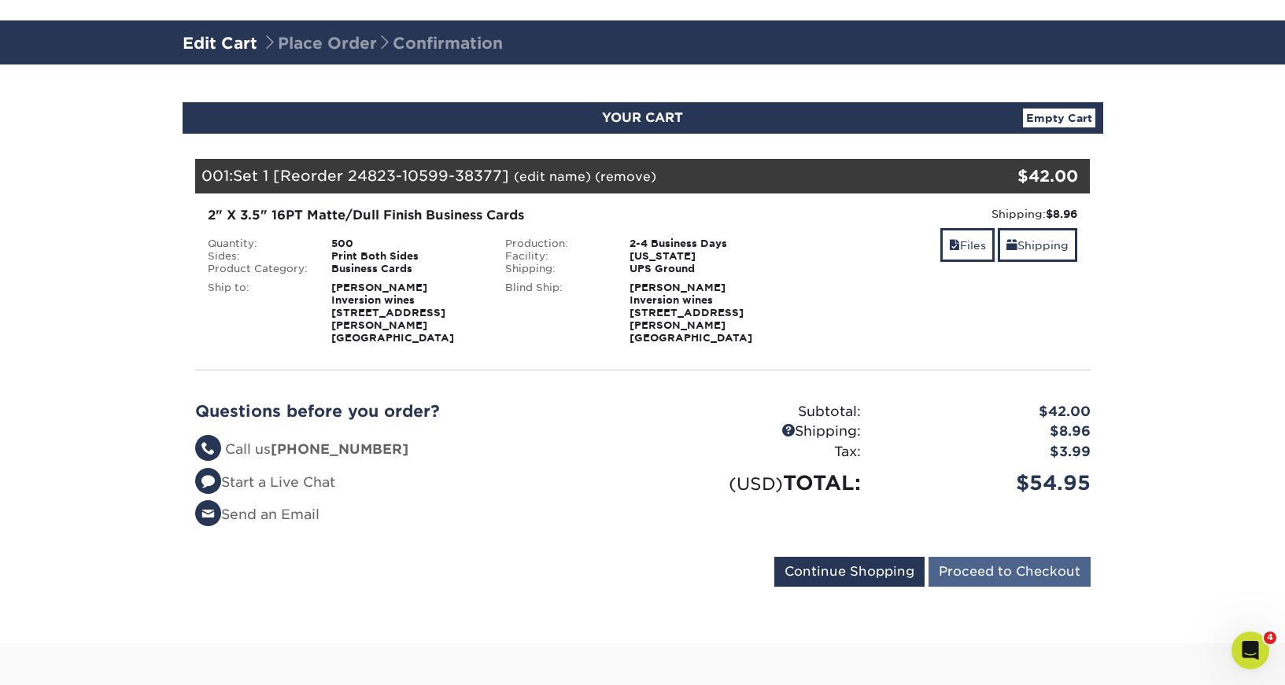
click at [988, 557] on input "Proceed to Checkout" at bounding box center [1010, 572] width 162 height 30
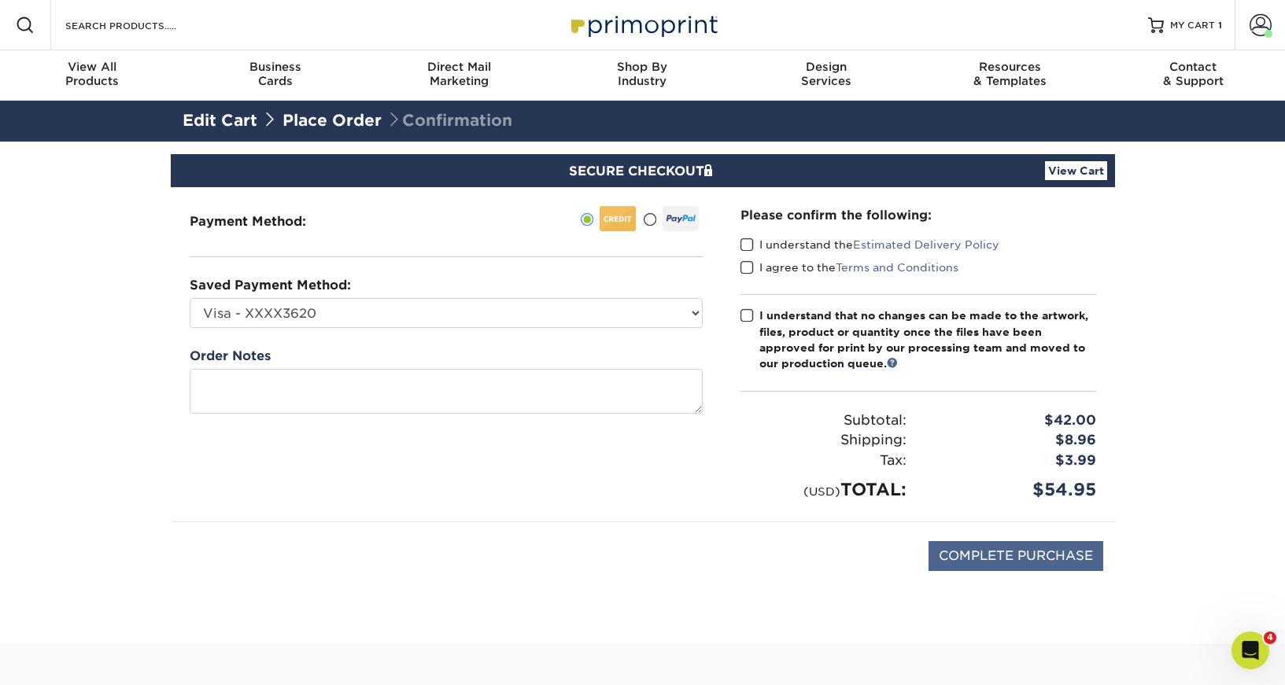
click at [1011, 560] on input "COMPLETE PURCHASE" at bounding box center [1016, 556] width 175 height 30
click at [744, 246] on span at bounding box center [747, 245] width 13 height 15
click at [0, 0] on input "I understand the Estimated Delivery Policy" at bounding box center [0, 0] width 0 height 0
click at [747, 267] on span at bounding box center [747, 267] width 13 height 15
click at [0, 0] on input "I agree to the Terms and Conditions" at bounding box center [0, 0] width 0 height 0
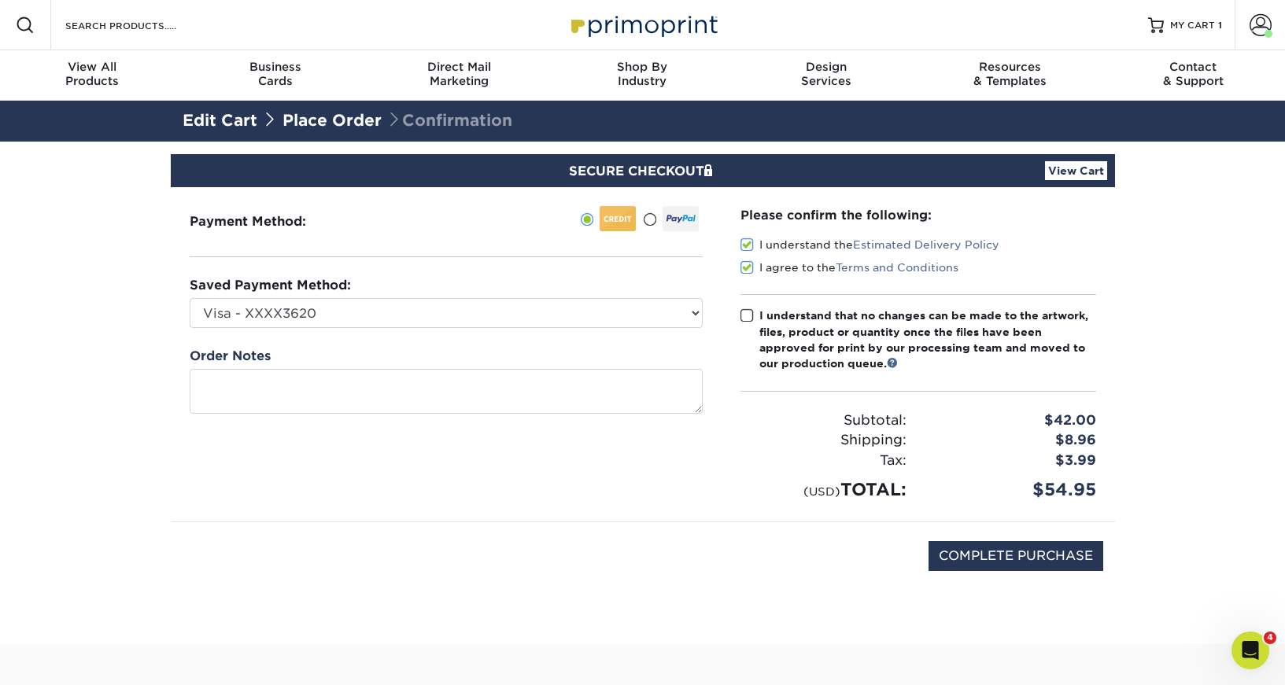
click at [748, 318] on span at bounding box center [747, 315] width 13 height 15
click at [0, 0] on input "I understand that no changes can be made to the artwork, files, product or quan…" at bounding box center [0, 0] width 0 height 0
click at [1040, 557] on input "COMPLETE PURCHASE" at bounding box center [1016, 556] width 175 height 30
type input "PROCESSING, PLEASE WAIT..."
